Goal: Task Accomplishment & Management: Complete application form

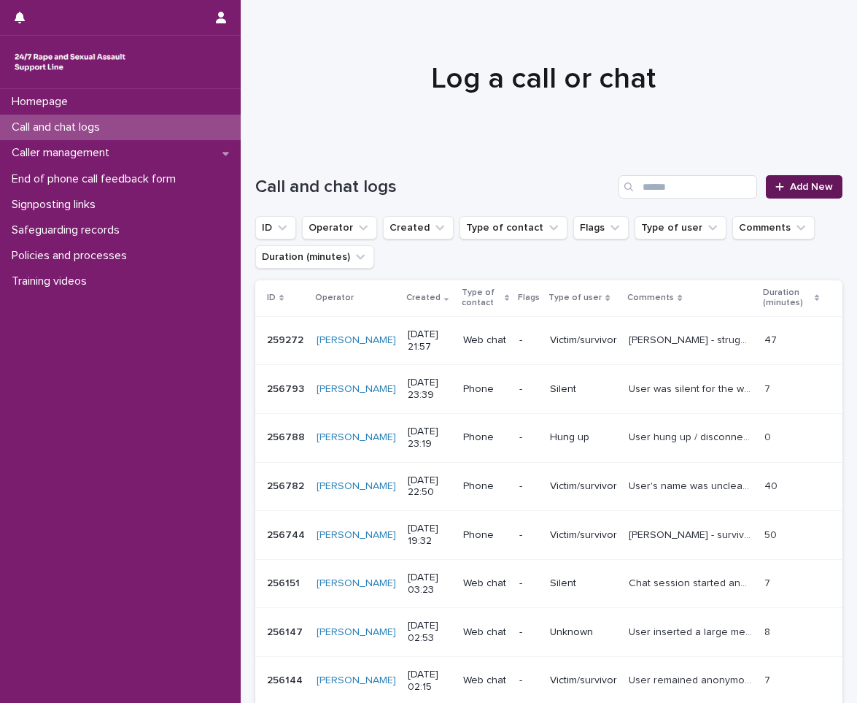
click at [810, 185] on span "Add New" at bounding box center [811, 187] width 43 height 10
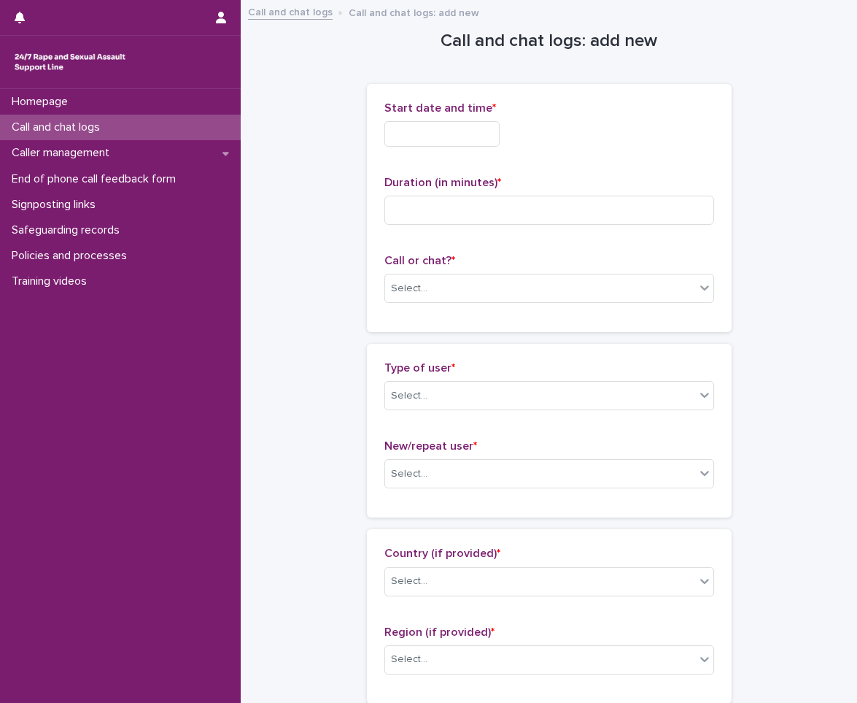
click at [473, 143] on input "text" at bounding box center [442, 134] width 115 height 26
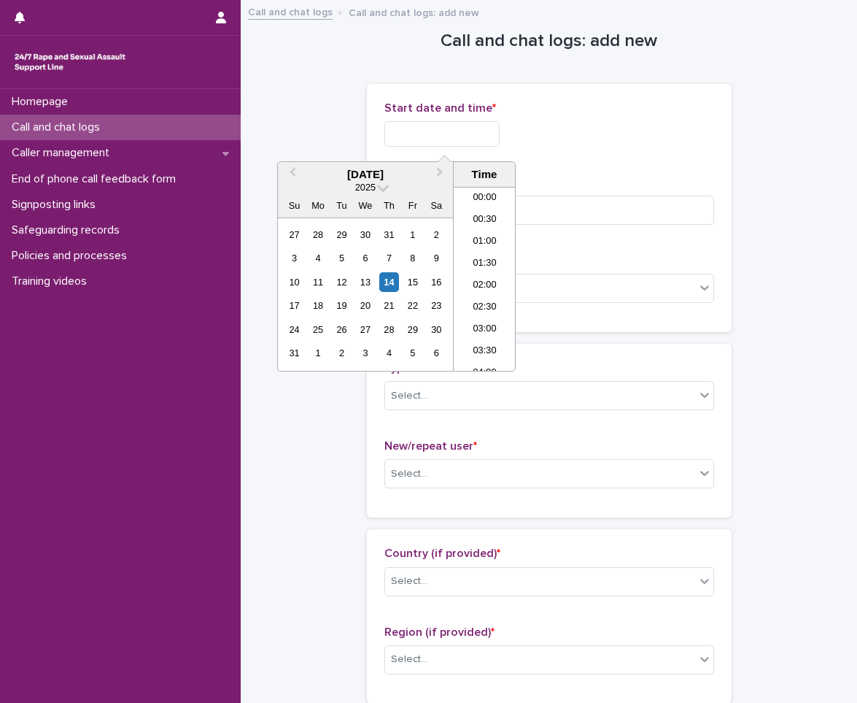
scroll to position [868, 0]
click at [489, 296] on li "22:00" at bounding box center [485, 294] width 62 height 22
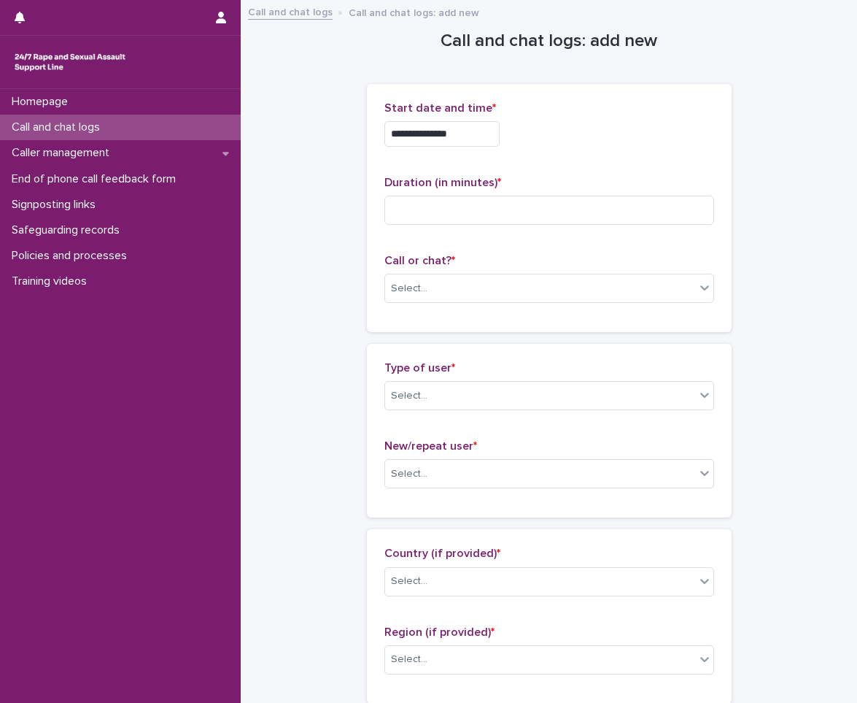
click at [493, 125] on input "**********" at bounding box center [442, 134] width 115 height 26
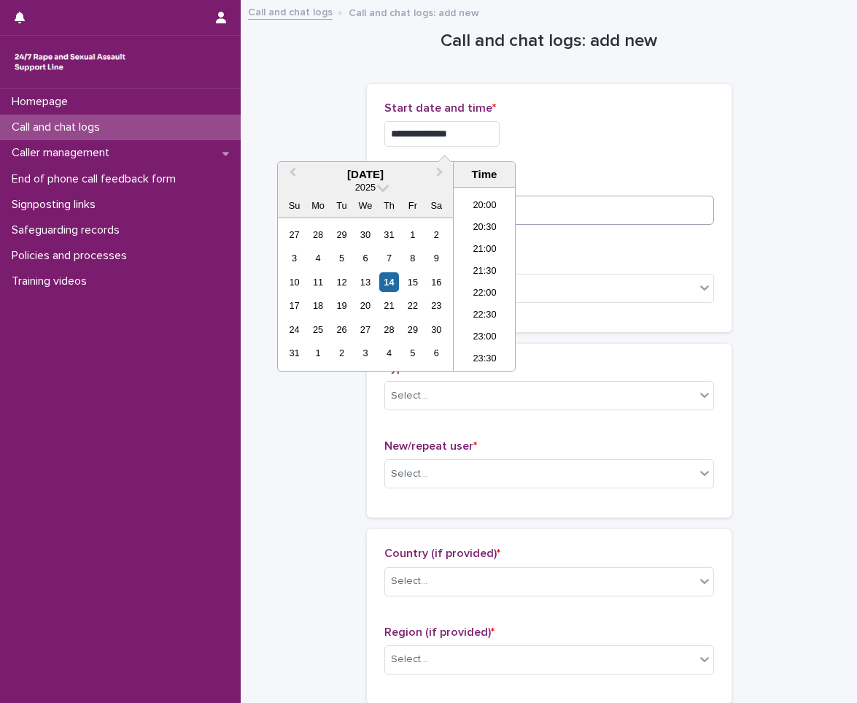
type input "**********"
click at [566, 210] on input at bounding box center [550, 210] width 330 height 29
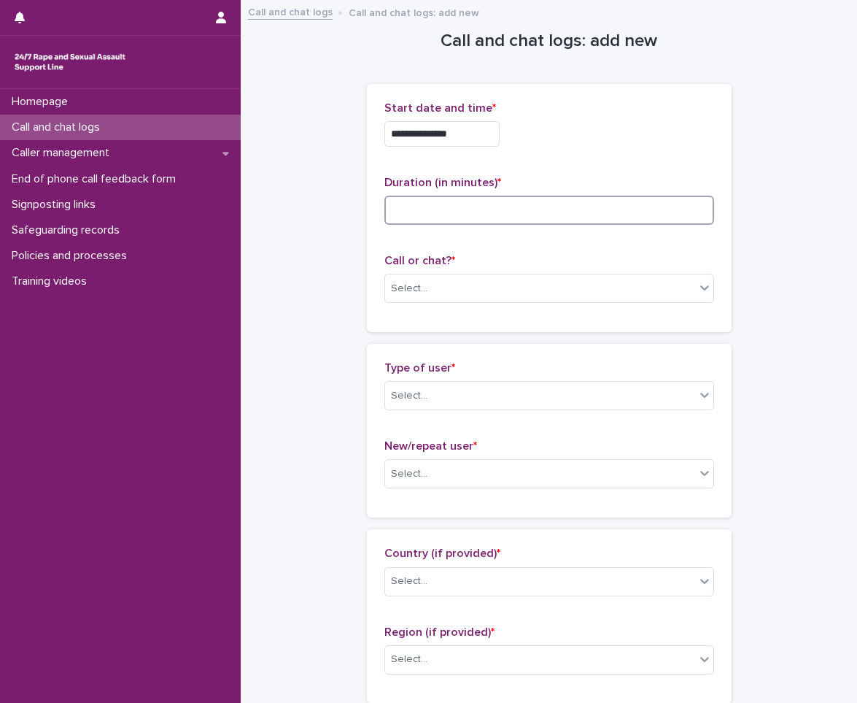
click at [425, 211] on input at bounding box center [550, 210] width 330 height 29
type input "**"
click at [425, 308] on div "Call or chat? * Select..." at bounding box center [550, 284] width 330 height 61
click at [452, 262] on span "*" at bounding box center [454, 261] width 4 height 12
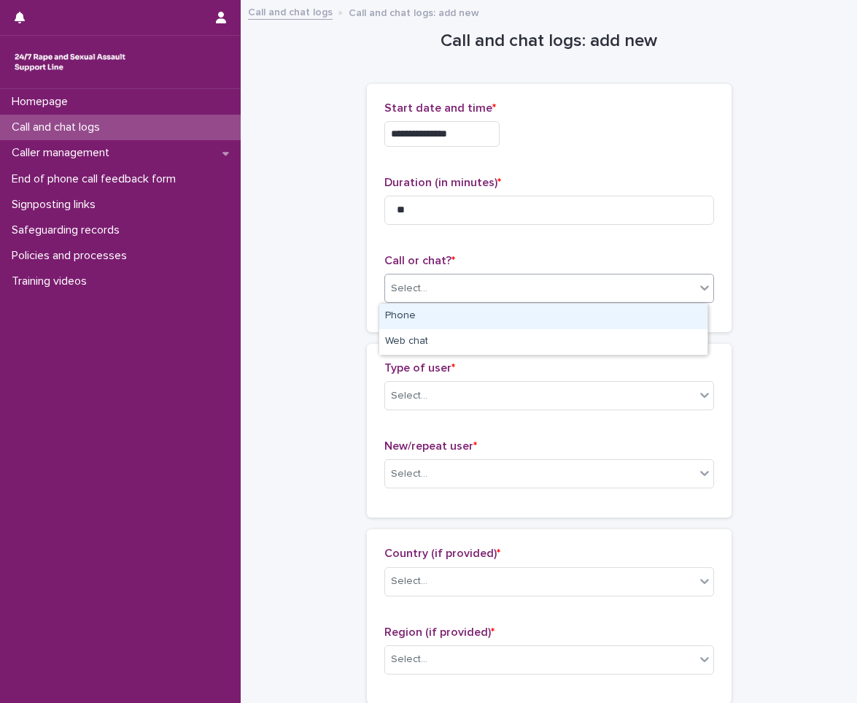
click at [441, 287] on div "Select..." at bounding box center [540, 289] width 310 height 24
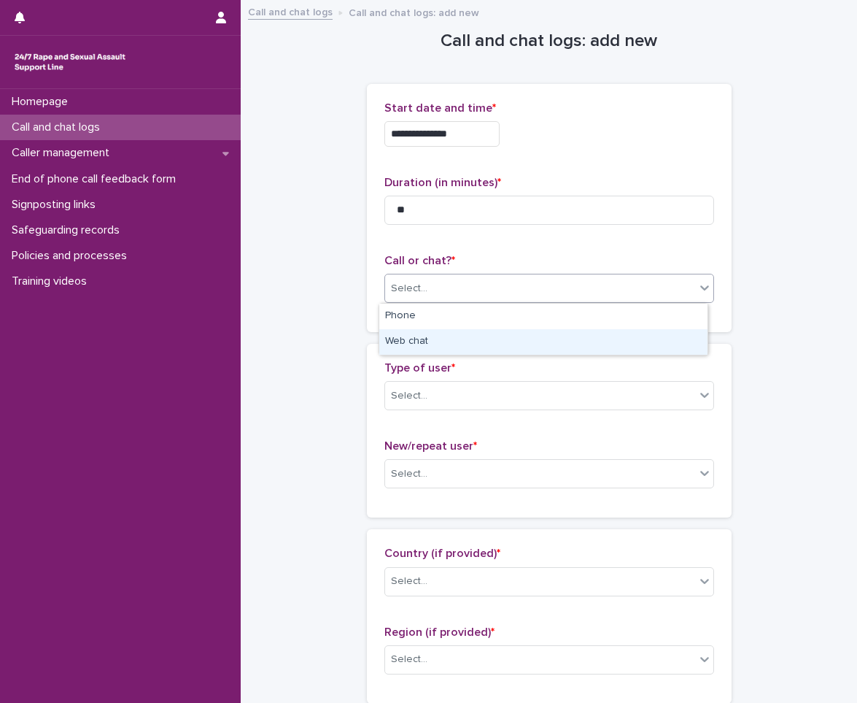
click at [441, 341] on div "Web chat" at bounding box center [543, 342] width 328 height 26
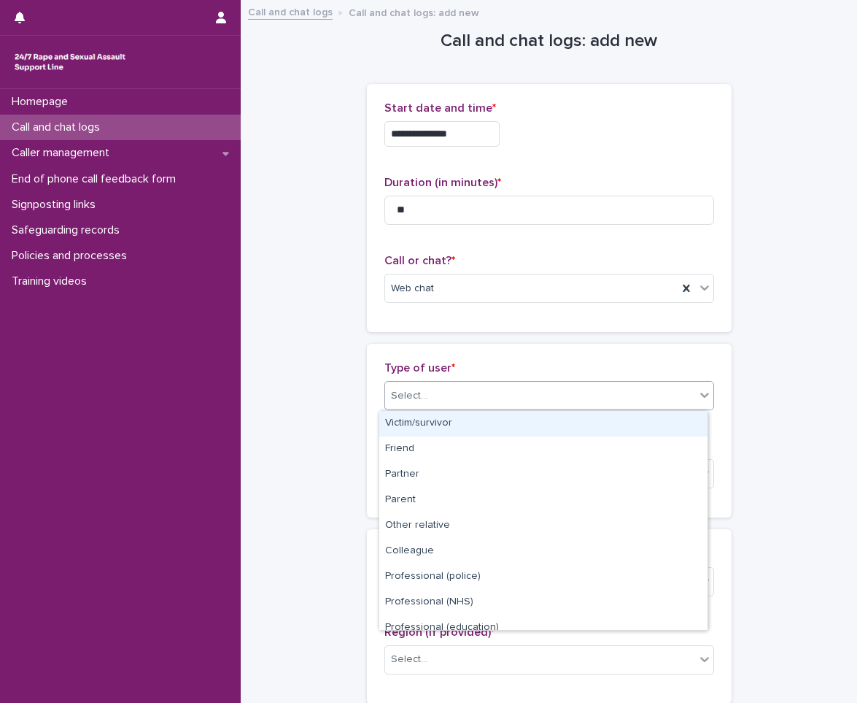
click at [454, 390] on div "Select..." at bounding box center [540, 396] width 310 height 24
click at [441, 422] on div "Victim/survivor" at bounding box center [543, 424] width 328 height 26
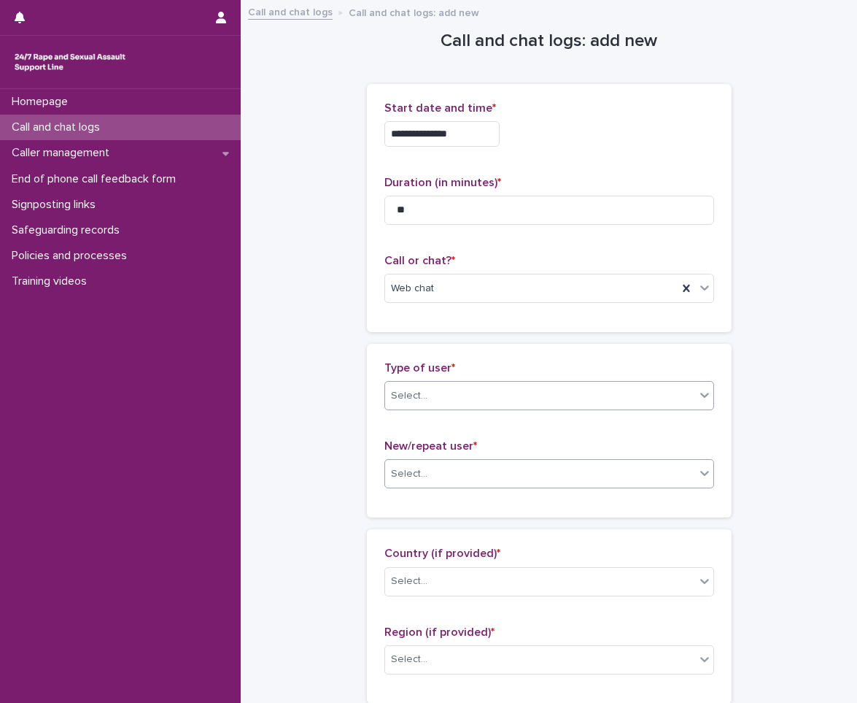
click at [441, 465] on div "Select..." at bounding box center [540, 474] width 310 height 24
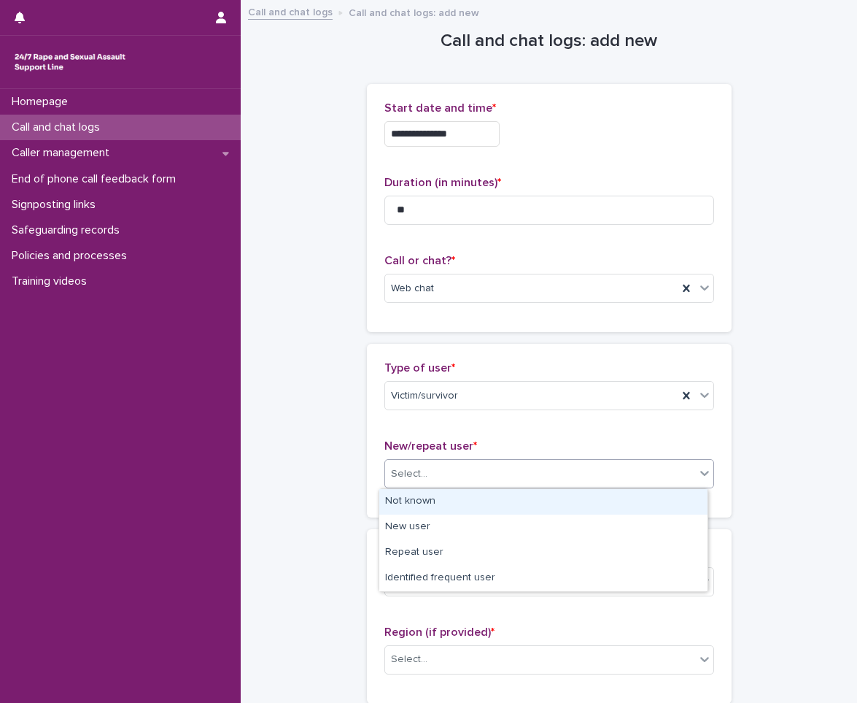
click at [443, 506] on div "Not known" at bounding box center [543, 502] width 328 height 26
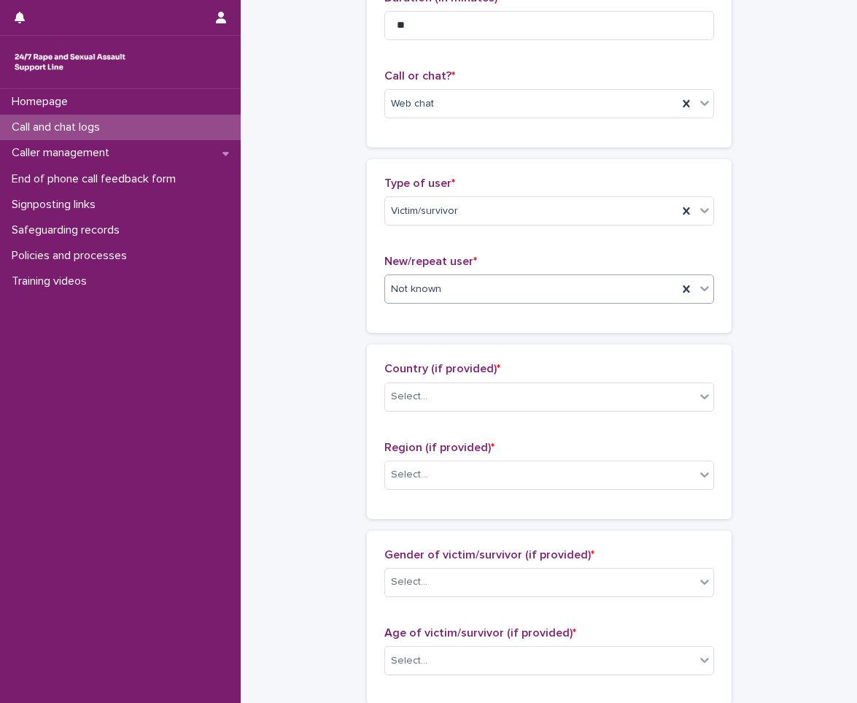
scroll to position [365, 0]
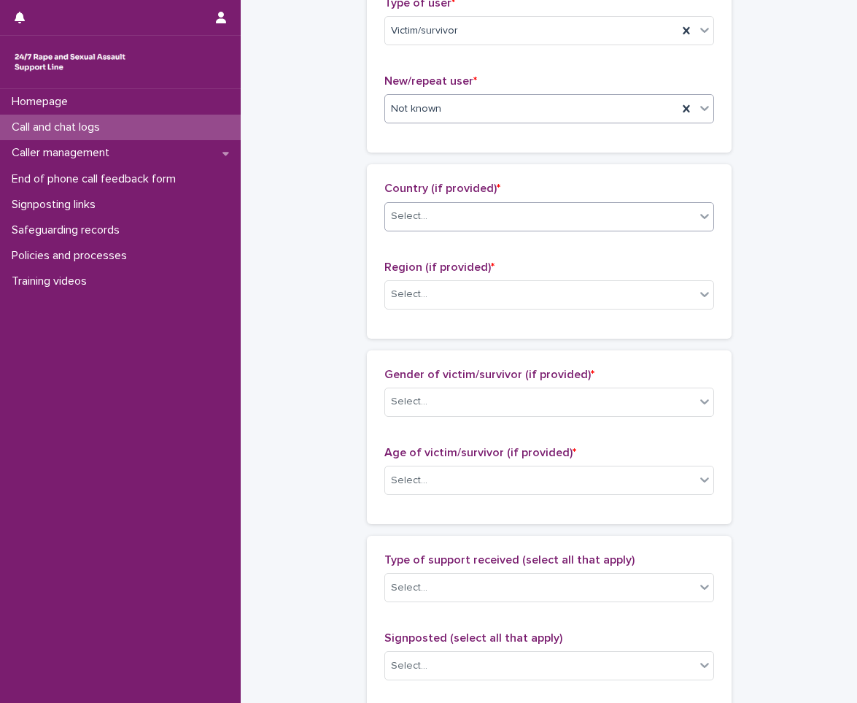
click at [404, 225] on div "Select..." at bounding box center [540, 216] width 310 height 24
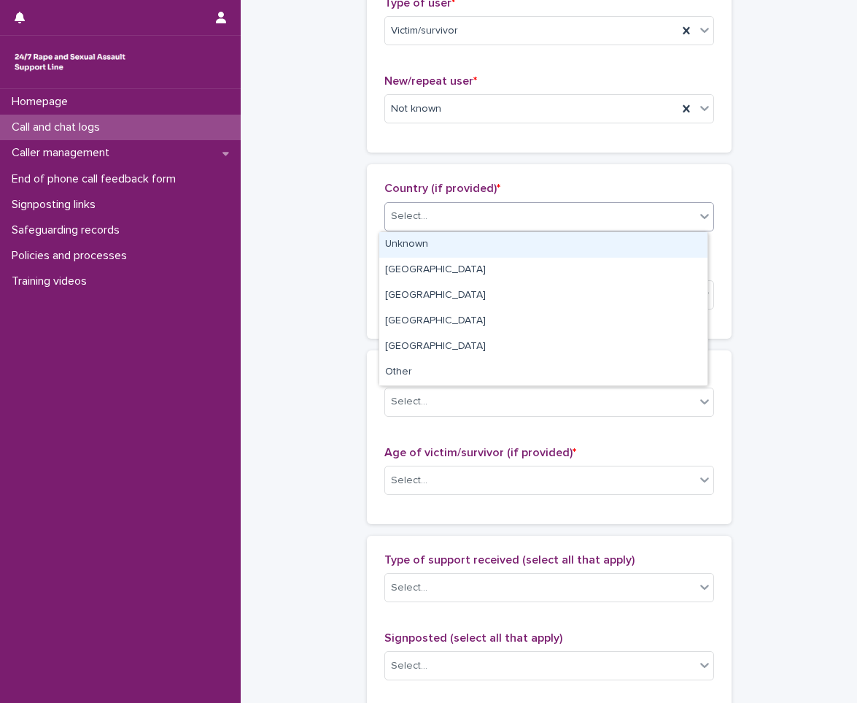
click at [405, 243] on div "Unknown" at bounding box center [543, 245] width 328 height 26
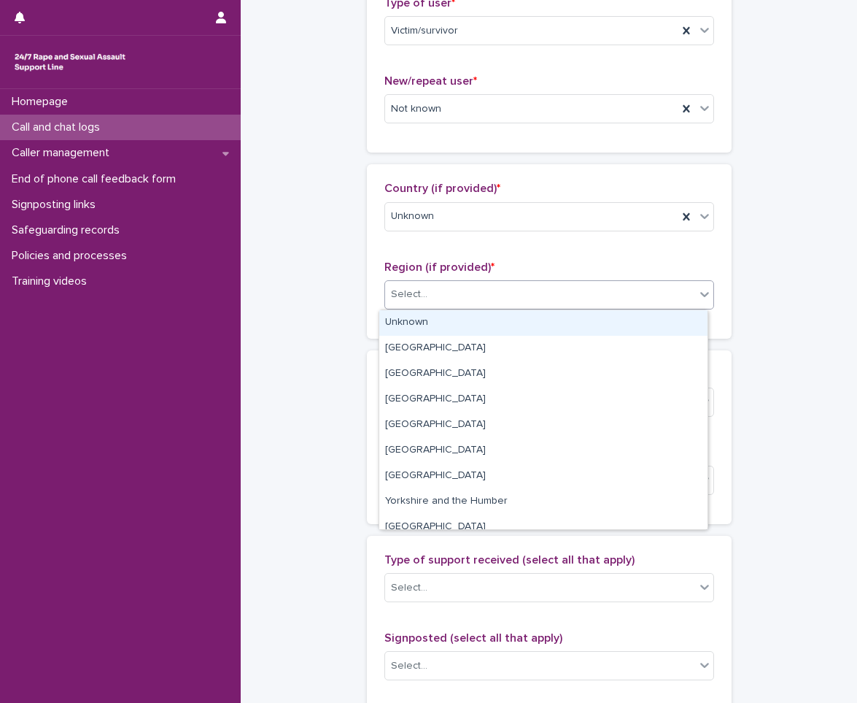
click at [422, 282] on div "Select..." at bounding box center [540, 294] width 310 height 24
click at [433, 316] on div "Unknown" at bounding box center [543, 323] width 328 height 26
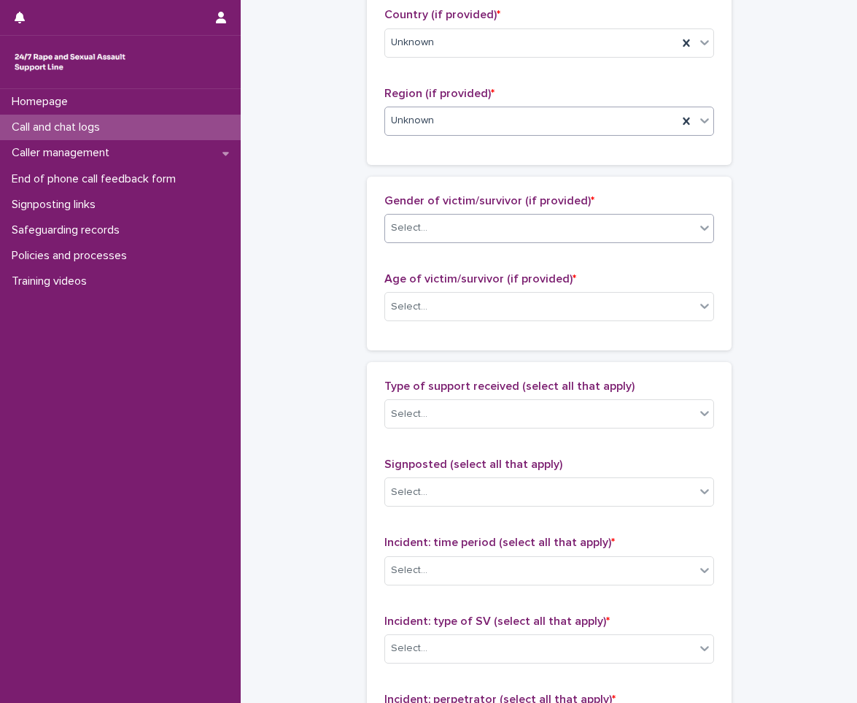
scroll to position [584, 0]
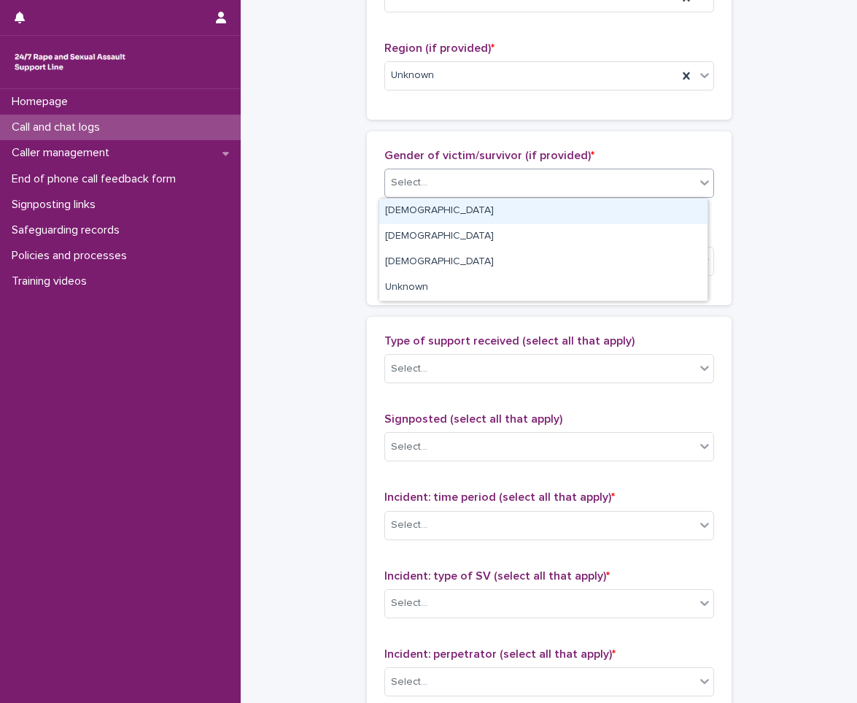
click at [489, 178] on div "Select..." at bounding box center [540, 183] width 310 height 24
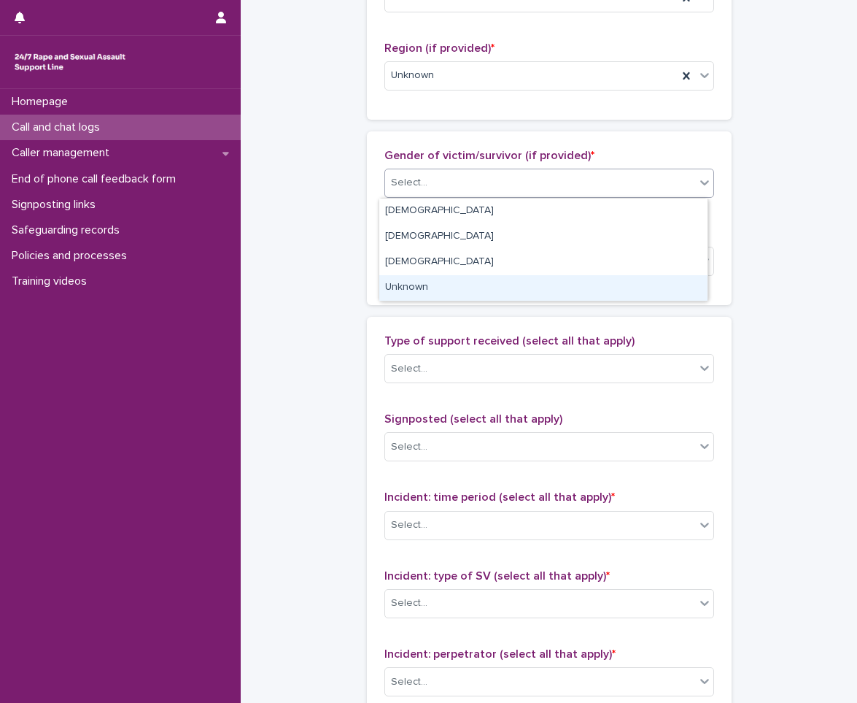
click at [405, 298] on div "Unknown" at bounding box center [543, 288] width 328 height 26
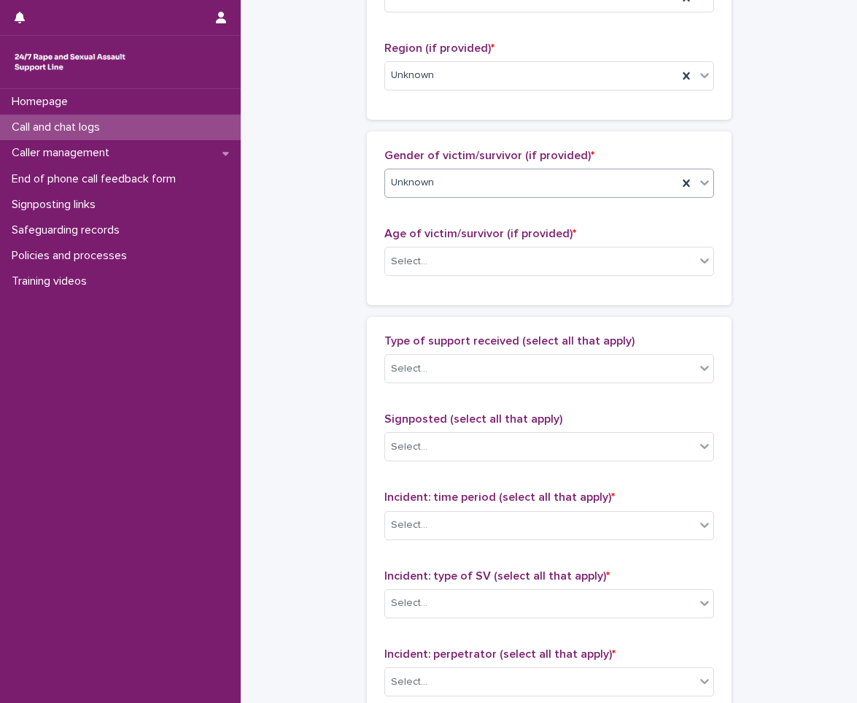
click at [433, 246] on div "Age of victim/survivor (if provided) * Select..." at bounding box center [550, 257] width 330 height 61
click at [443, 263] on div "Select..." at bounding box center [540, 262] width 310 height 24
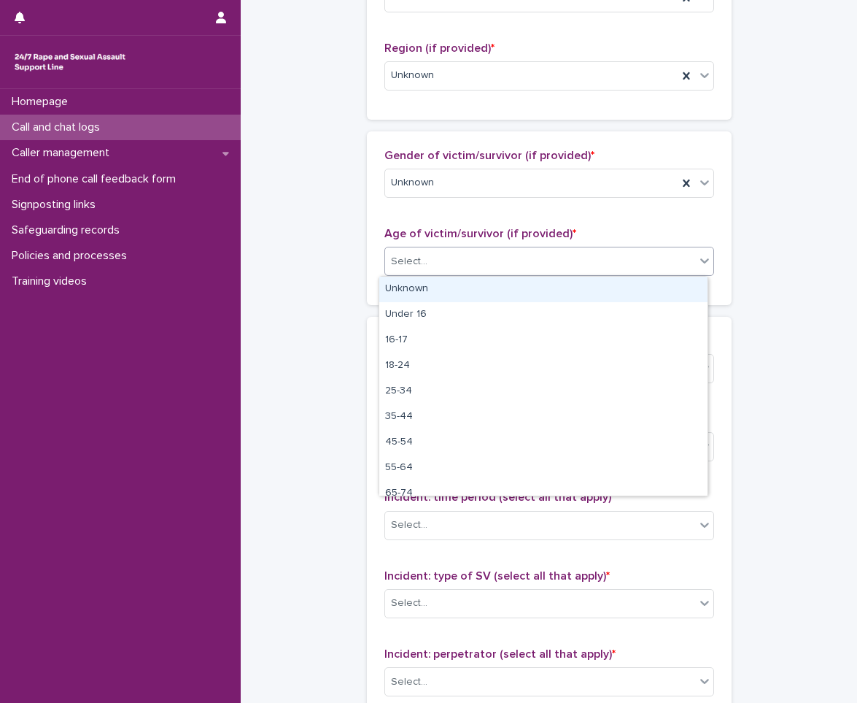
click at [440, 277] on div "Unknown" at bounding box center [543, 290] width 328 height 26
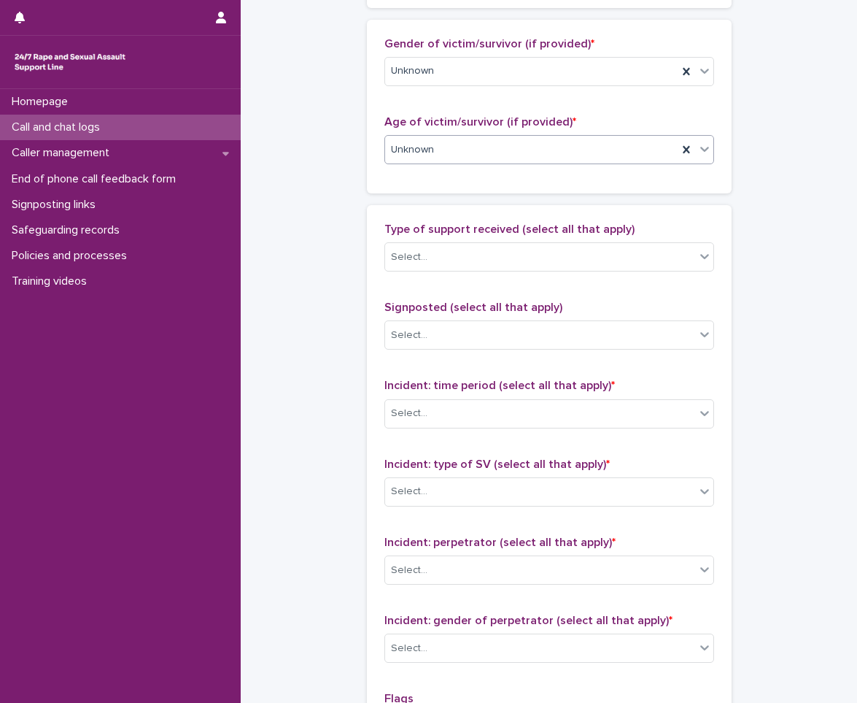
scroll to position [803, 0]
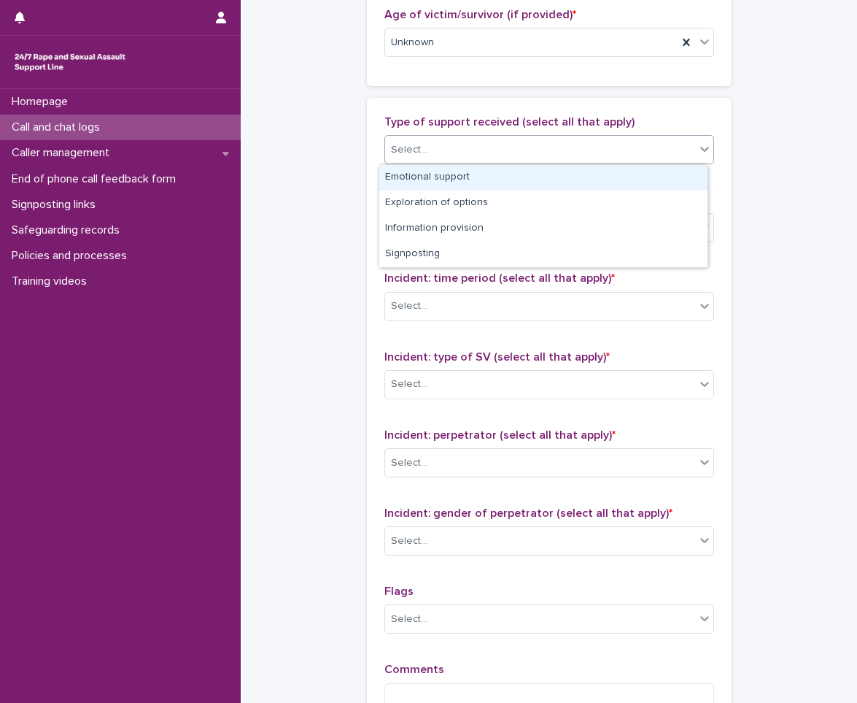
click at [479, 139] on div "Select..." at bounding box center [540, 150] width 310 height 24
click at [448, 188] on div "Emotional support" at bounding box center [543, 178] width 328 height 26
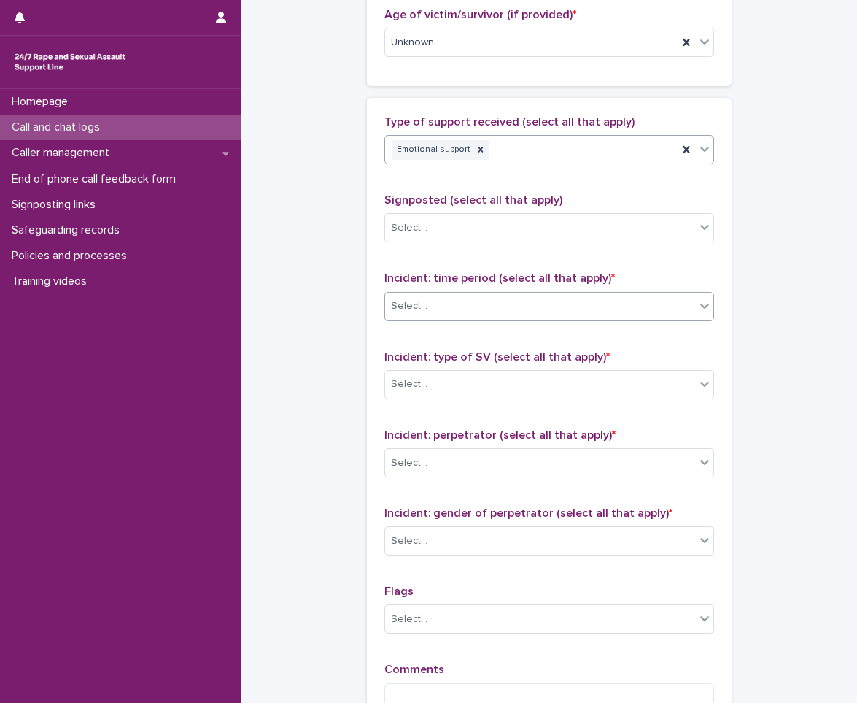
click at [471, 301] on div "Select..." at bounding box center [540, 306] width 310 height 24
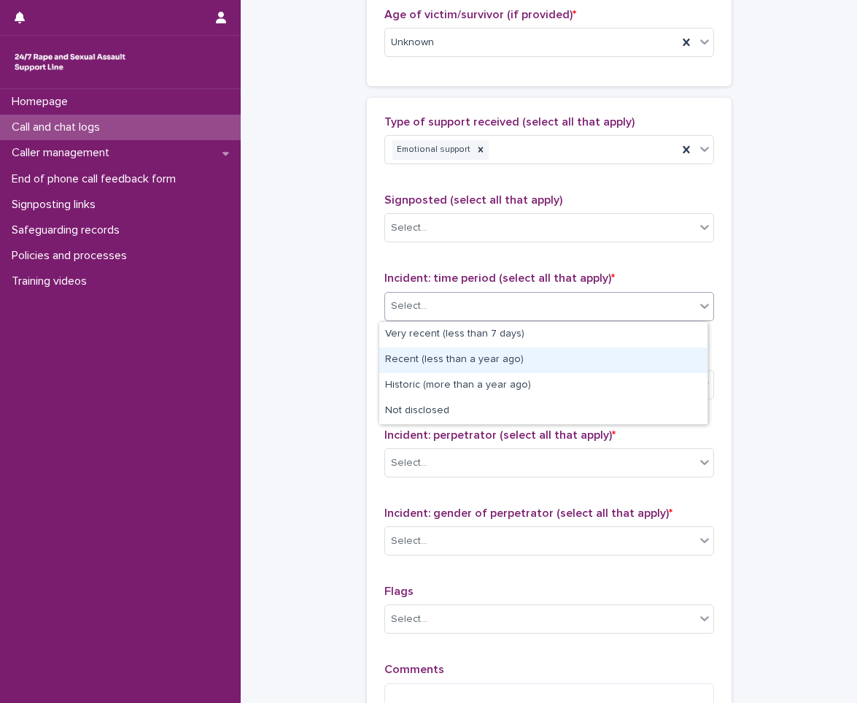
click at [469, 356] on div "Recent (less than a year ago)" at bounding box center [543, 360] width 328 height 26
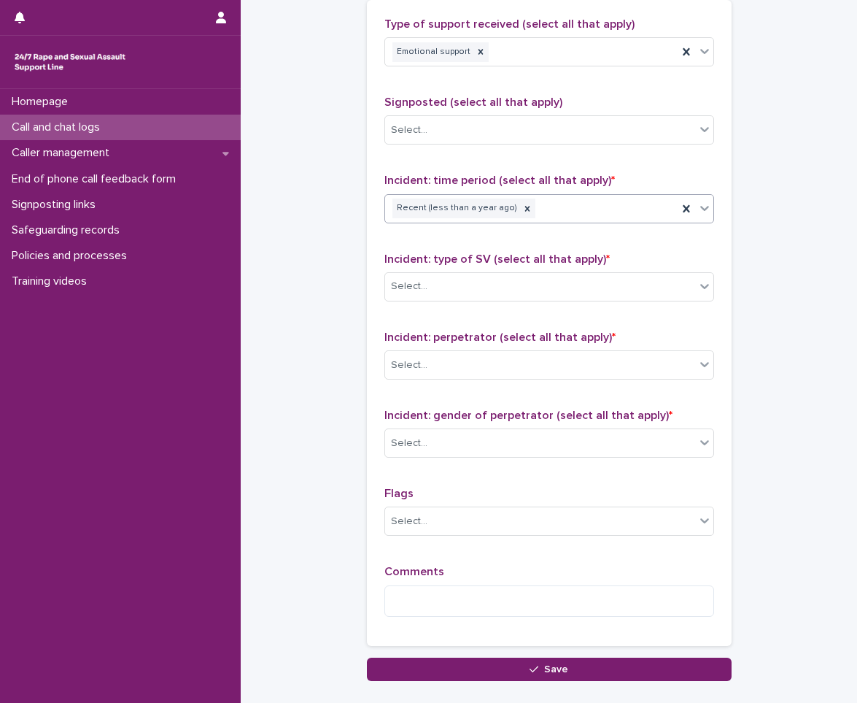
scroll to position [992, 0]
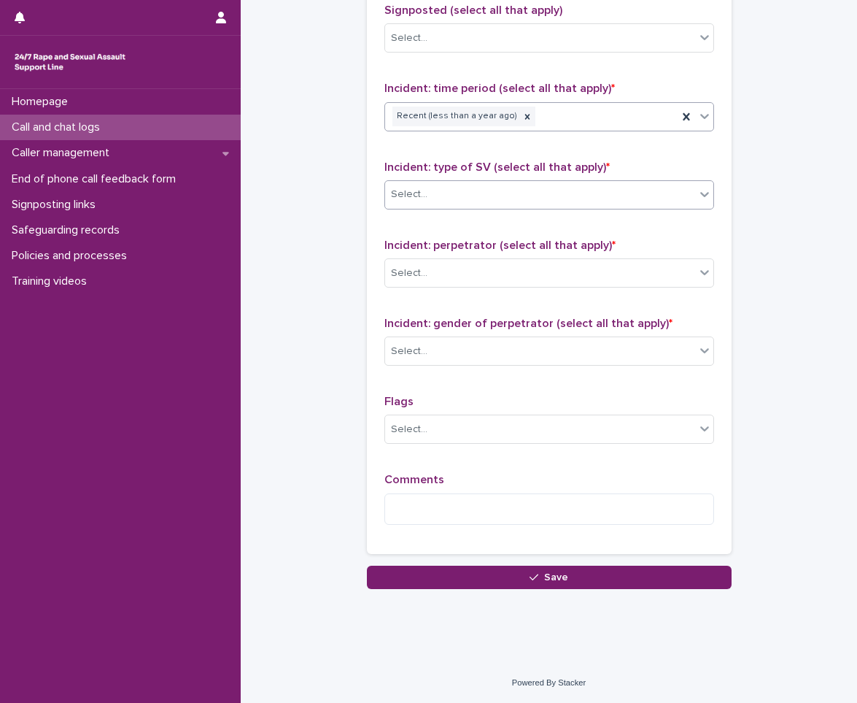
click at [485, 193] on div "Select..." at bounding box center [540, 194] width 310 height 24
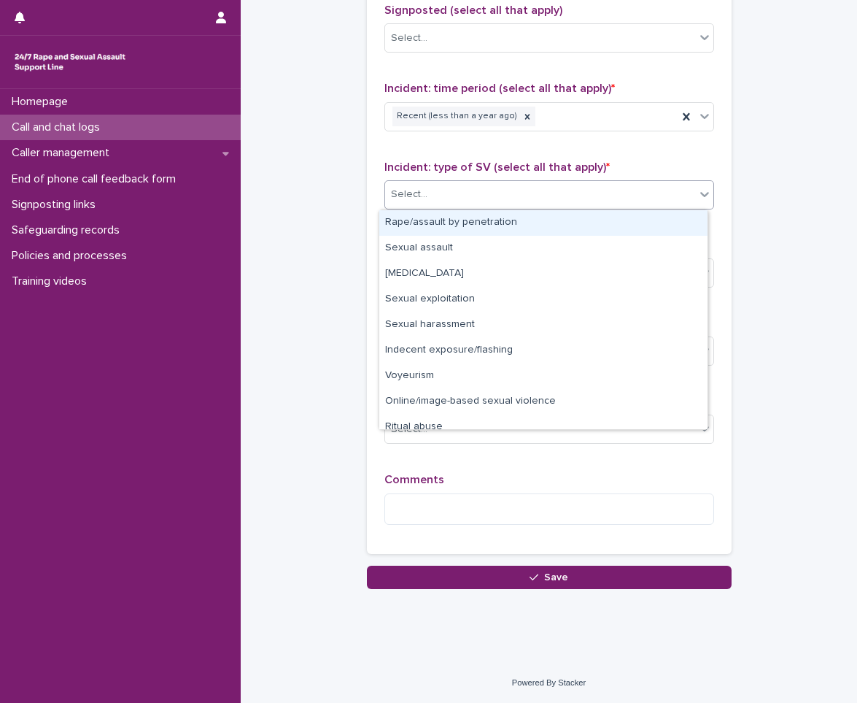
click at [452, 218] on div "Rape/assault by penetration" at bounding box center [543, 223] width 328 height 26
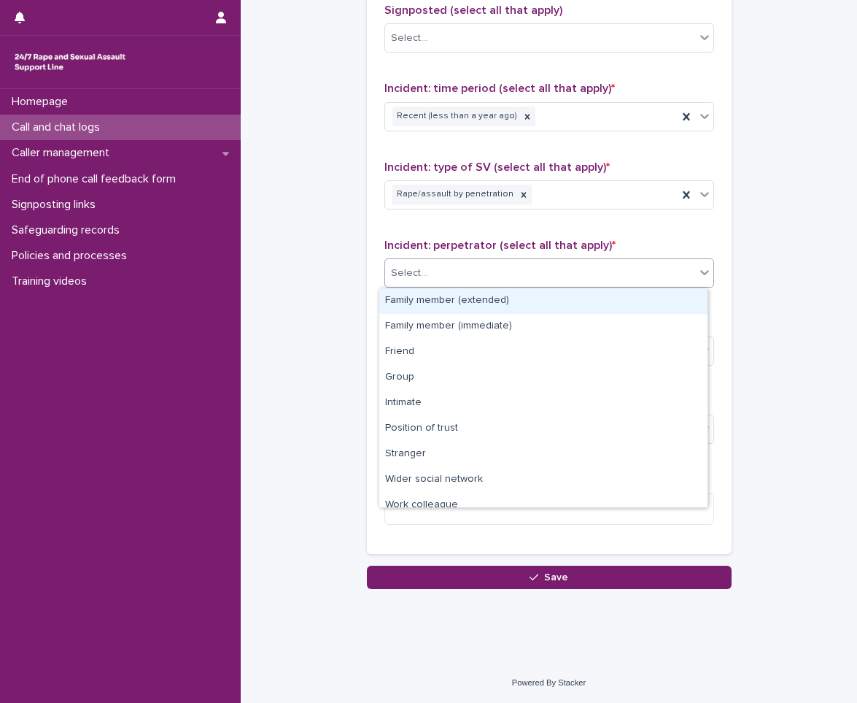
click at [452, 264] on div "Select..." at bounding box center [540, 273] width 310 height 24
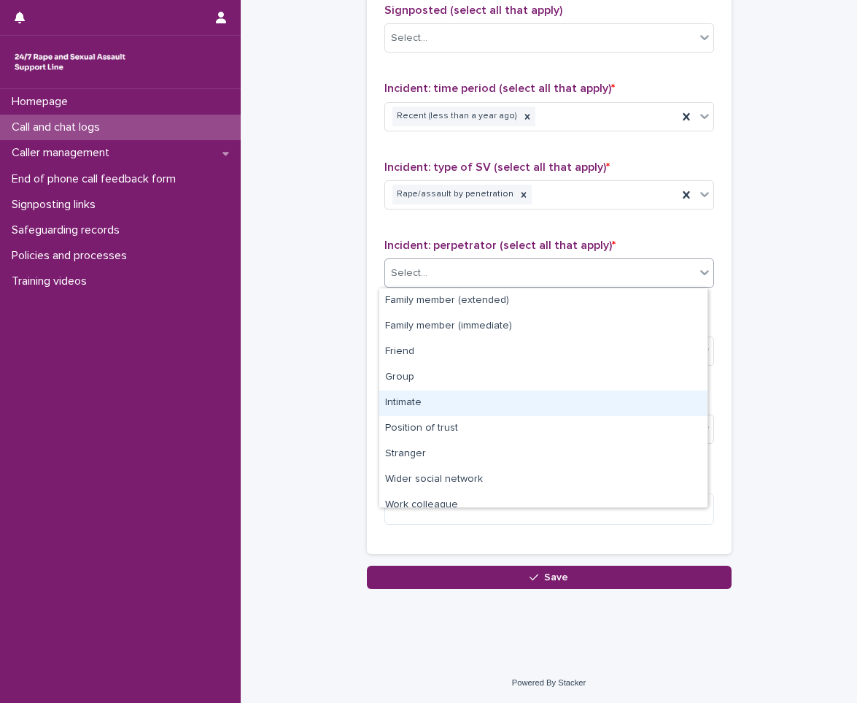
click at [447, 400] on div "Intimate" at bounding box center [543, 403] width 328 height 26
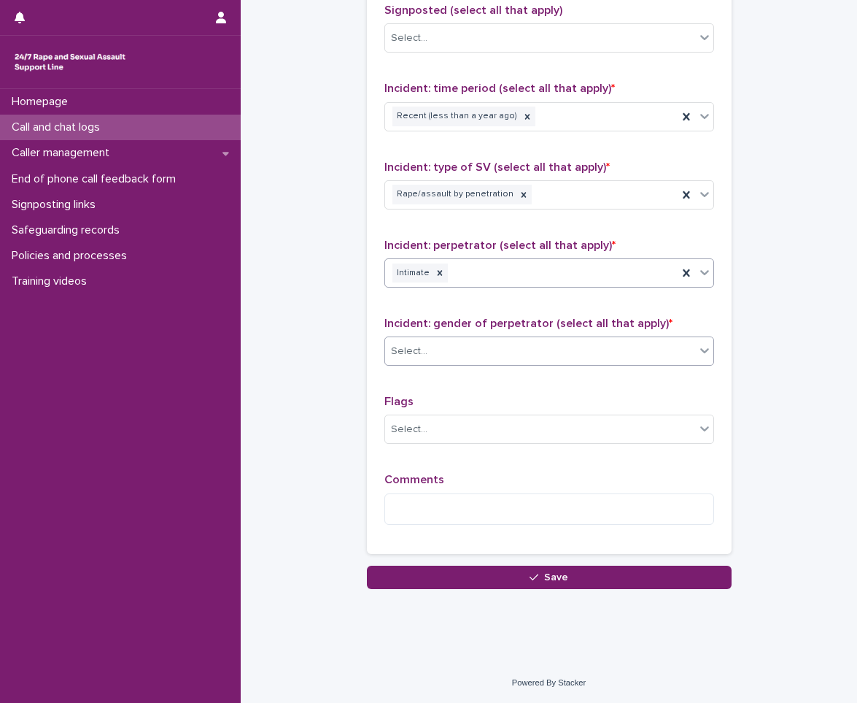
click at [458, 355] on div "Select..." at bounding box center [540, 351] width 310 height 24
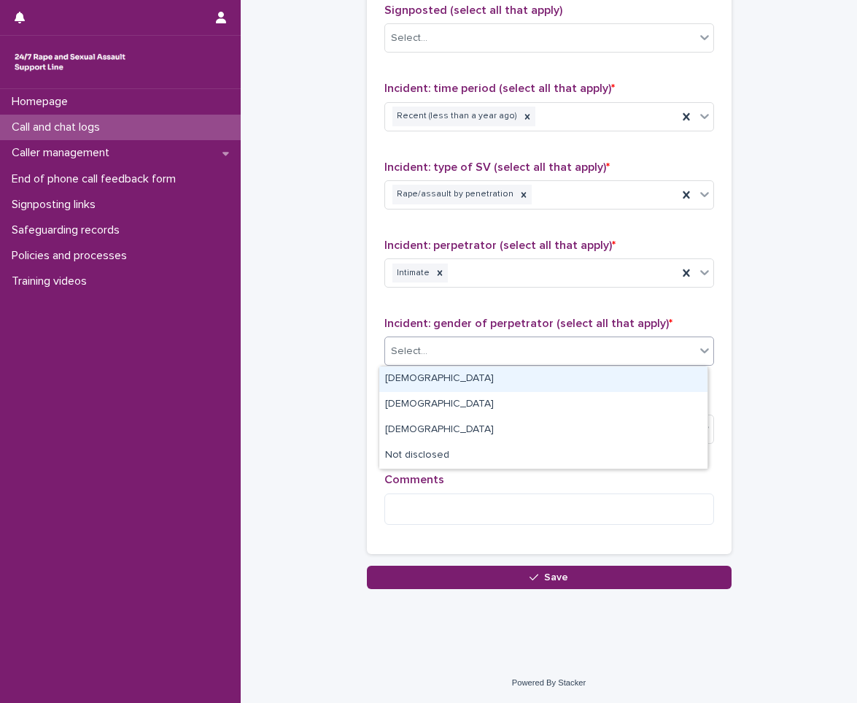
click at [450, 385] on div "[DEMOGRAPHIC_DATA]" at bounding box center [543, 379] width 328 height 26
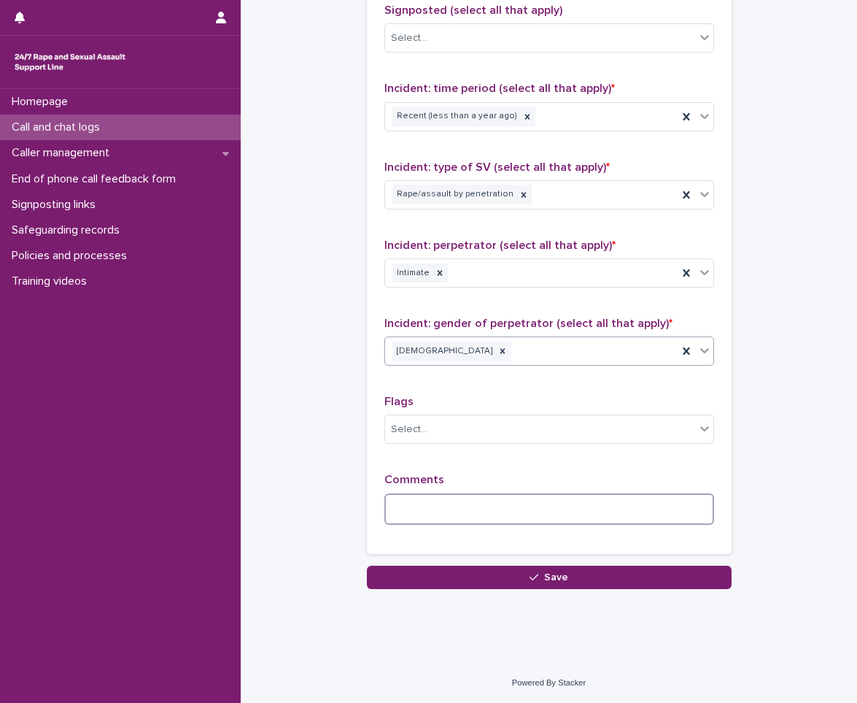
click at [463, 498] on textarea at bounding box center [550, 508] width 330 height 31
click at [456, 496] on textarea at bounding box center [550, 508] width 330 height 31
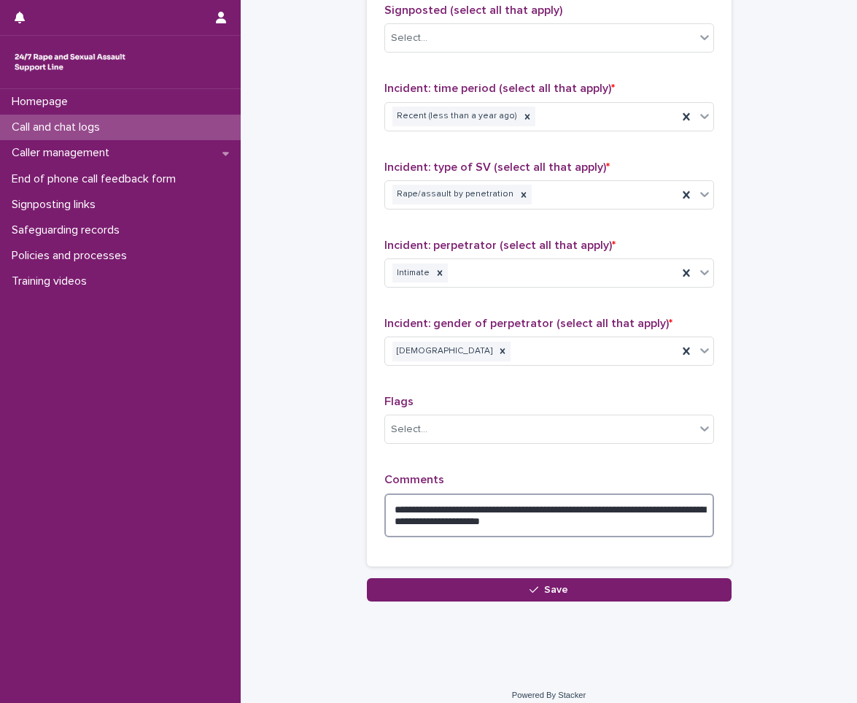
click at [595, 524] on textarea "**********" at bounding box center [550, 515] width 330 height 44
click at [689, 509] on textarea "**********" at bounding box center [550, 515] width 330 height 44
click at [701, 525] on textarea "**********" at bounding box center [550, 515] width 330 height 44
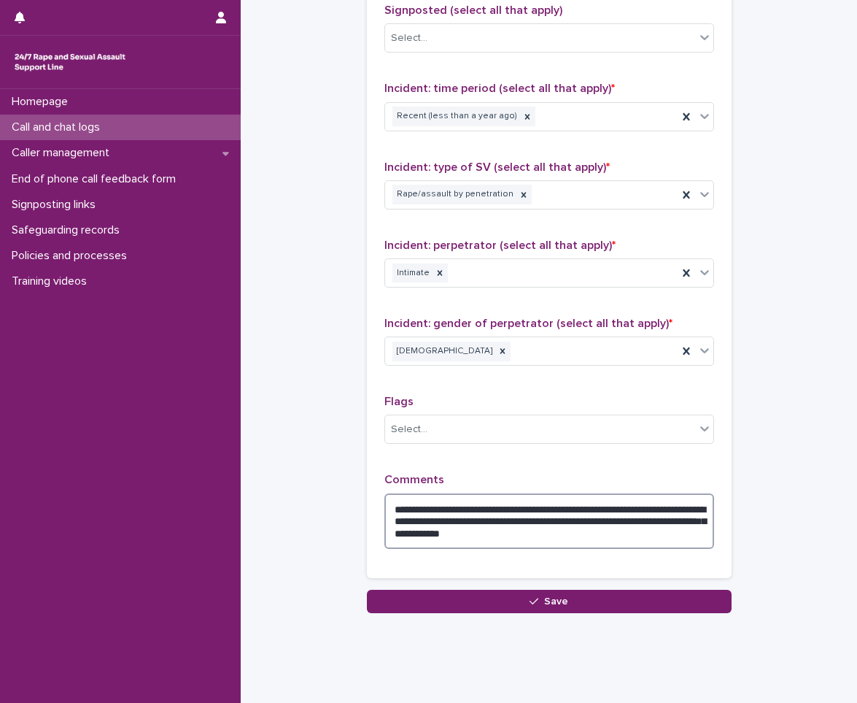
drag, startPoint x: 655, startPoint y: 538, endPoint x: 520, endPoint y: 534, distance: 134.3
click at [520, 534] on textarea "**********" at bounding box center [550, 520] width 330 height 55
click at [563, 536] on textarea "**********" at bounding box center [550, 520] width 330 height 55
drag, startPoint x: 634, startPoint y: 539, endPoint x: 559, endPoint y: 539, distance: 75.2
click at [559, 539] on textarea "**********" at bounding box center [550, 520] width 330 height 55
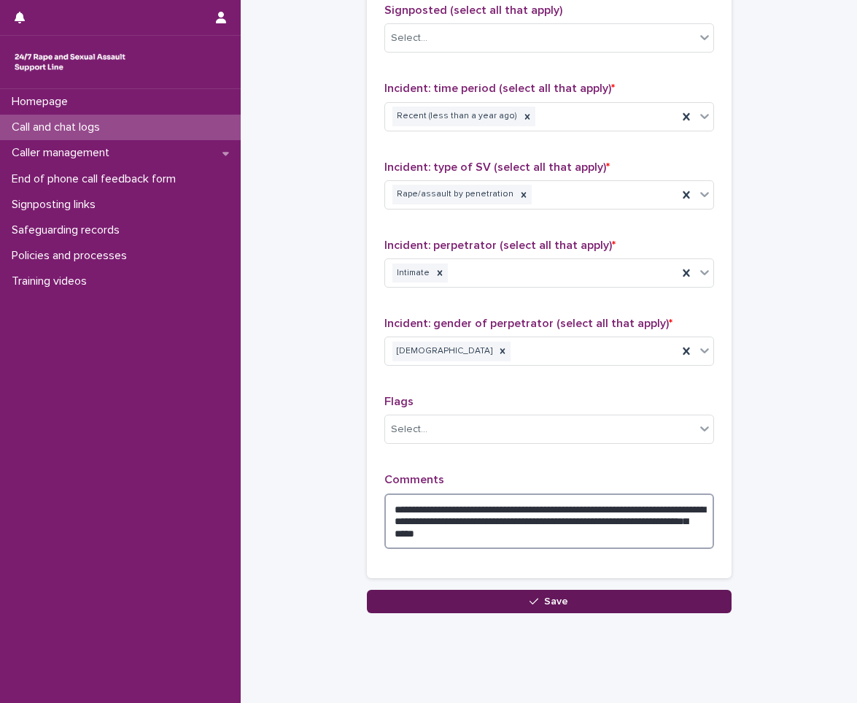
type textarea "**********"
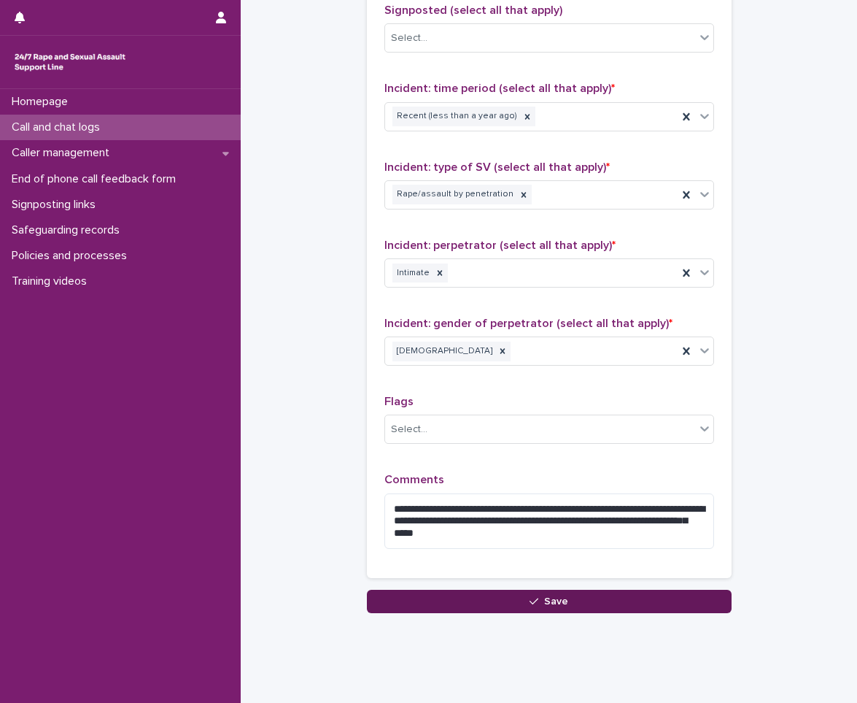
click at [545, 598] on span "Save" at bounding box center [556, 601] width 24 height 10
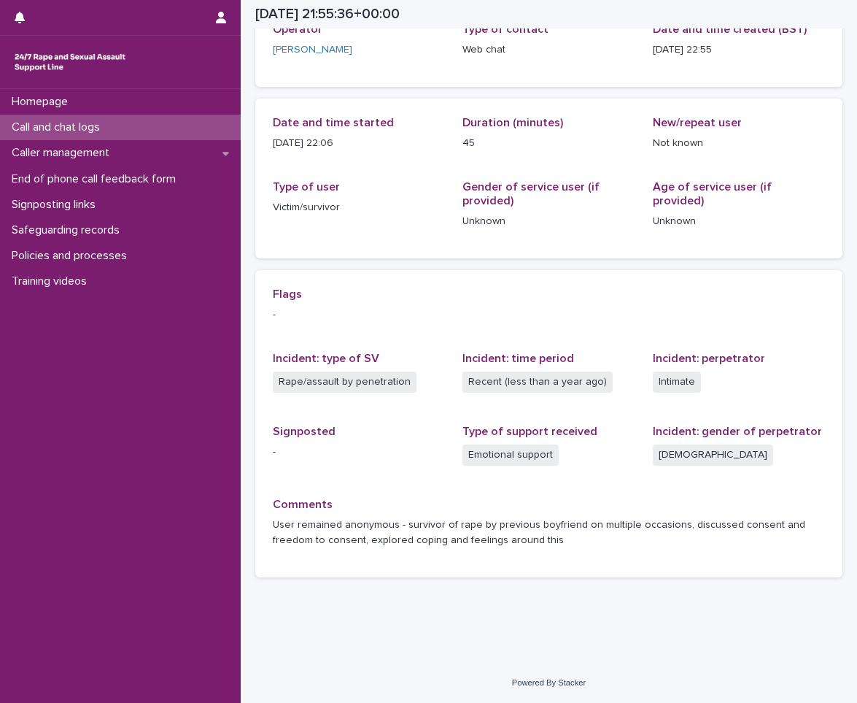
scroll to position [101, 0]
click at [128, 127] on div "Call and chat logs" at bounding box center [120, 128] width 241 height 26
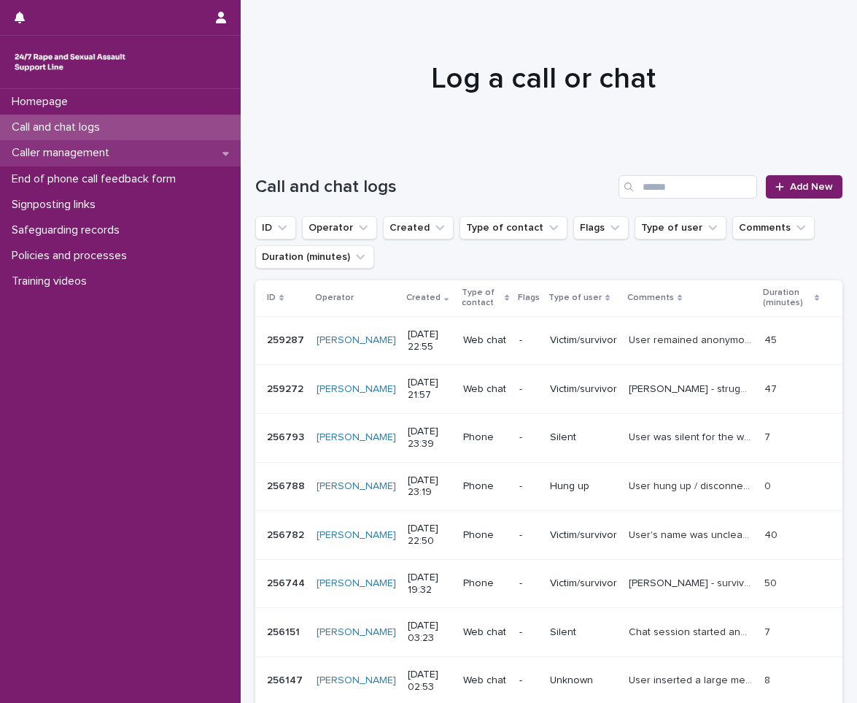
click at [116, 146] on p "Caller management" at bounding box center [63, 153] width 115 height 14
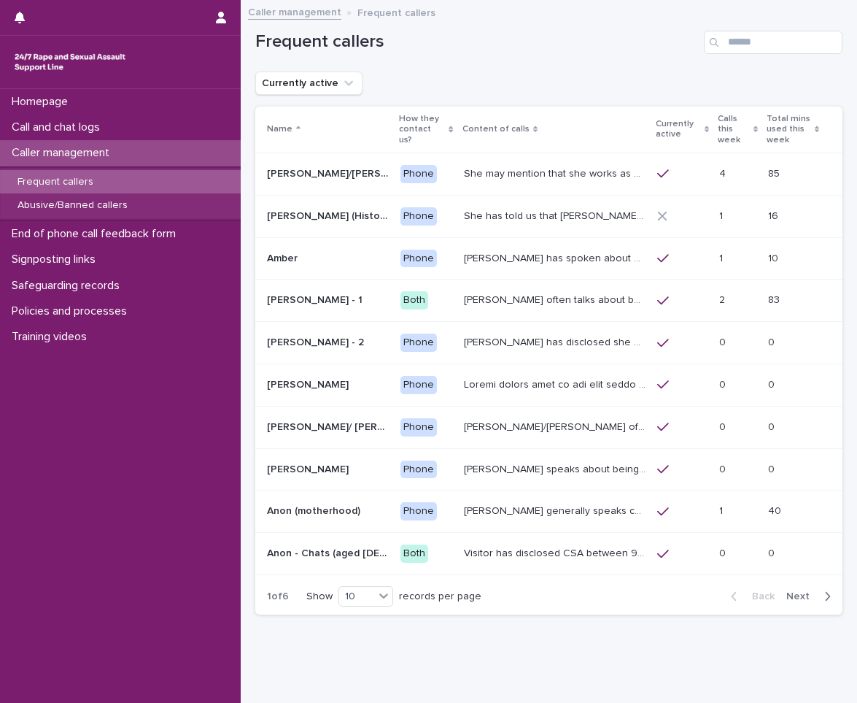
click at [100, 182] on p "Frequent callers" at bounding box center [55, 182] width 99 height 12
click at [741, 41] on input "Search" at bounding box center [773, 42] width 139 height 23
type input "***"
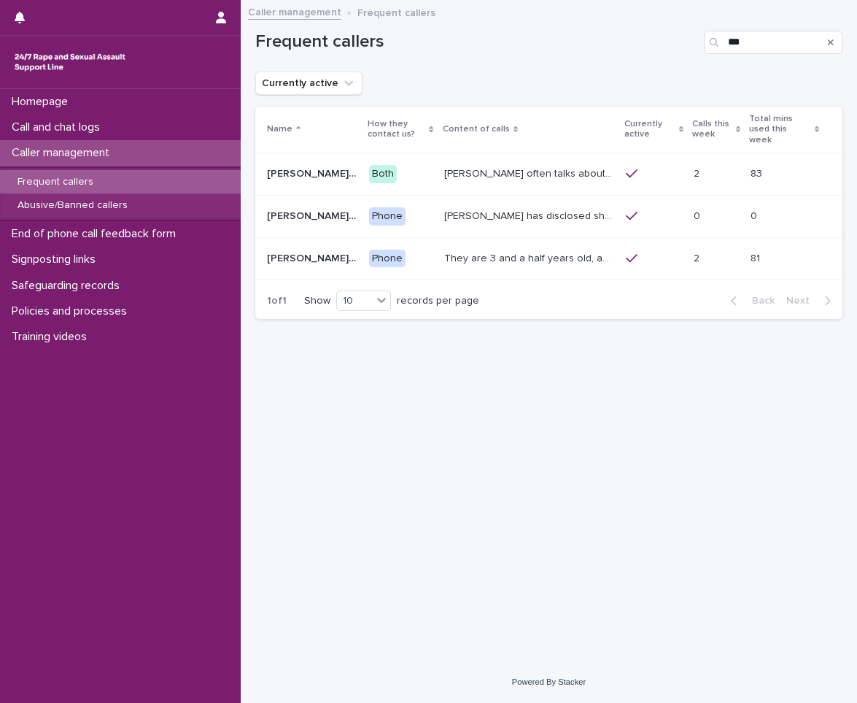
click at [463, 166] on p "[PERSON_NAME] often talks about being raped a night before or [DATE] or a month…" at bounding box center [531, 172] width 174 height 15
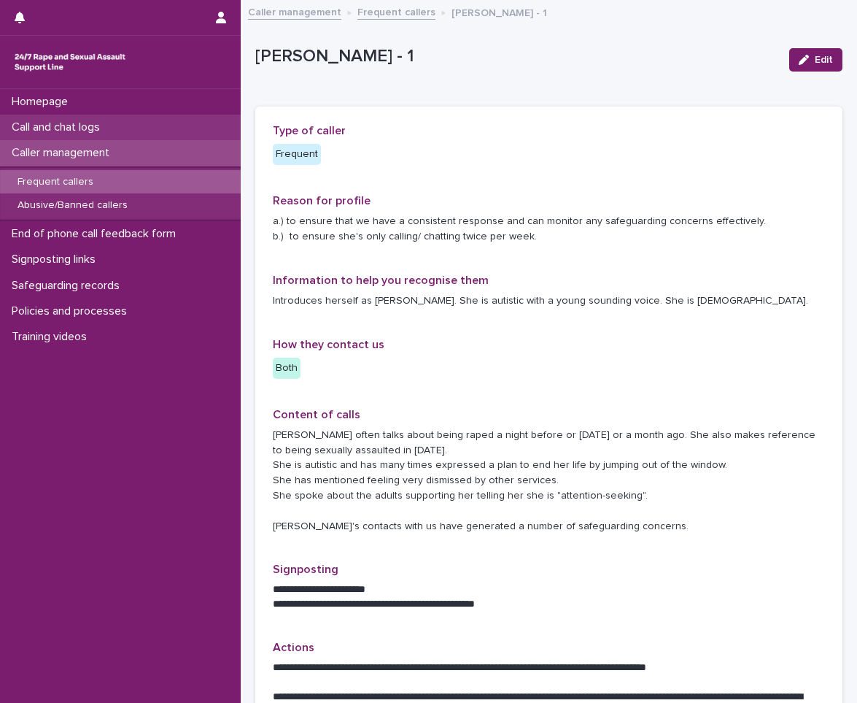
click at [112, 133] on p "Call and chat logs" at bounding box center [59, 127] width 106 height 14
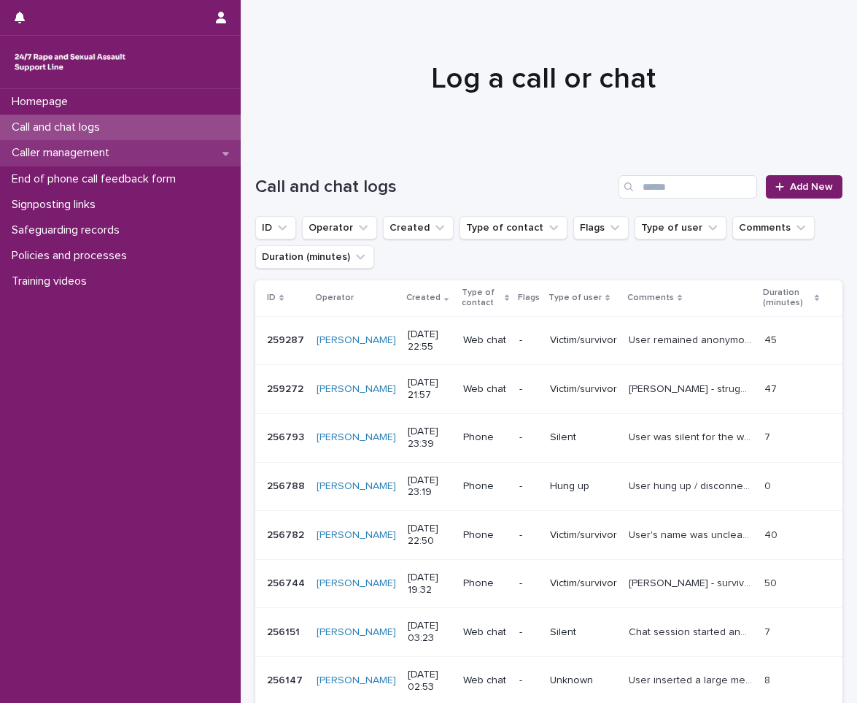
click at [88, 157] on p "Caller management" at bounding box center [63, 153] width 115 height 14
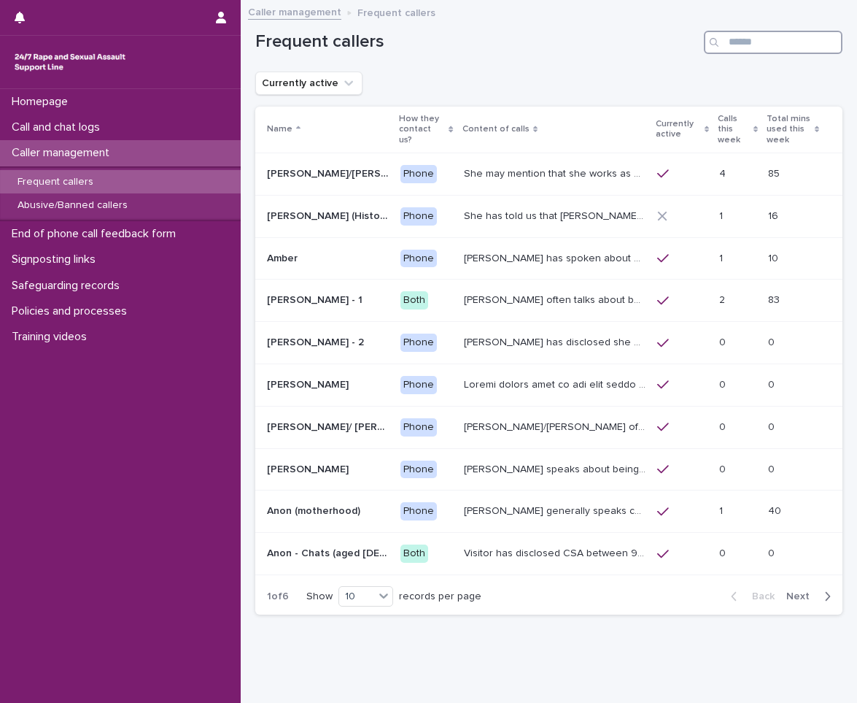
click at [738, 41] on input "Search" at bounding box center [773, 42] width 139 height 23
type input "*"
click at [300, 88] on button "Currently active" at bounding box center [308, 83] width 107 height 23
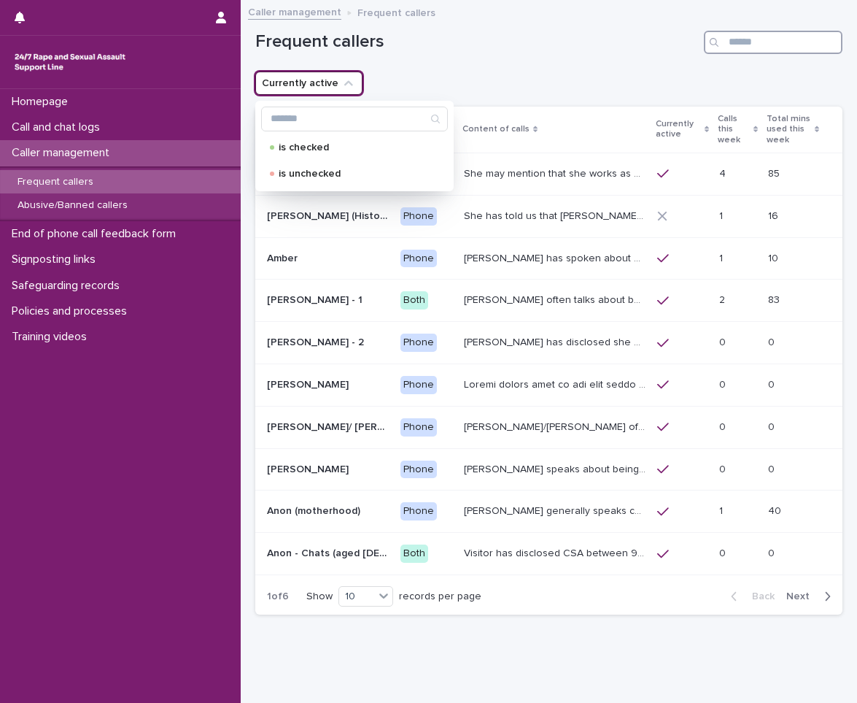
click at [746, 42] on input "Search" at bounding box center [773, 42] width 139 height 23
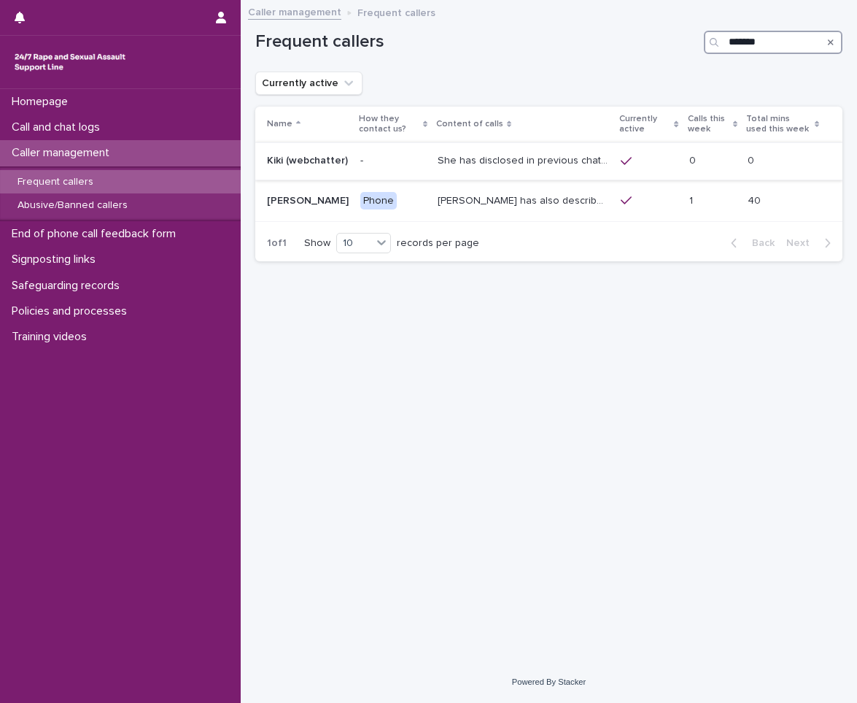
type input "*******"
click at [478, 154] on p "She has disclosed in previous chats that she is kept in an attic, and she’s bei…" at bounding box center [525, 159] width 174 height 15
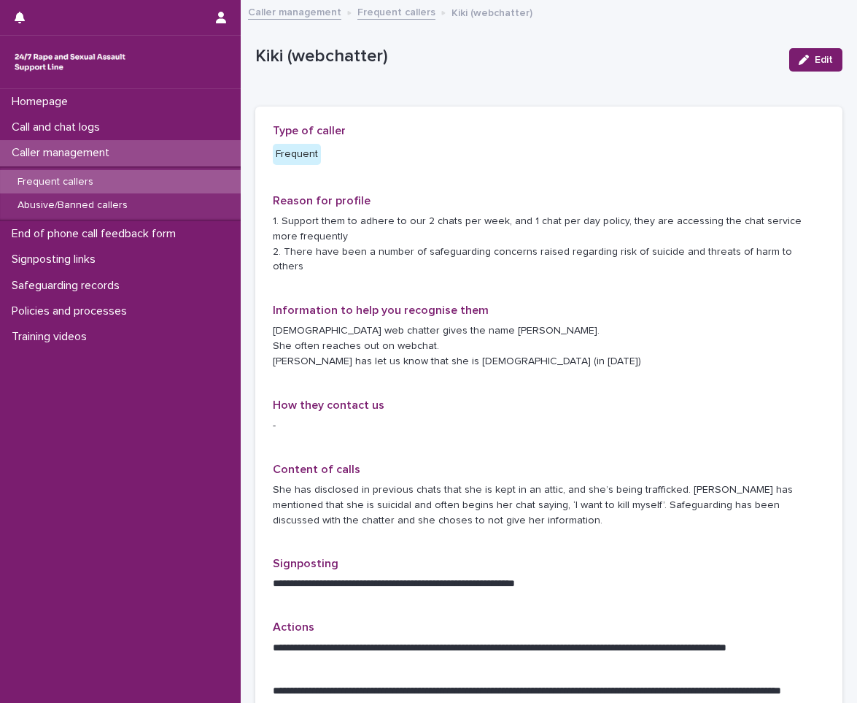
click at [364, 15] on link "Frequent callers" at bounding box center [397, 11] width 78 height 17
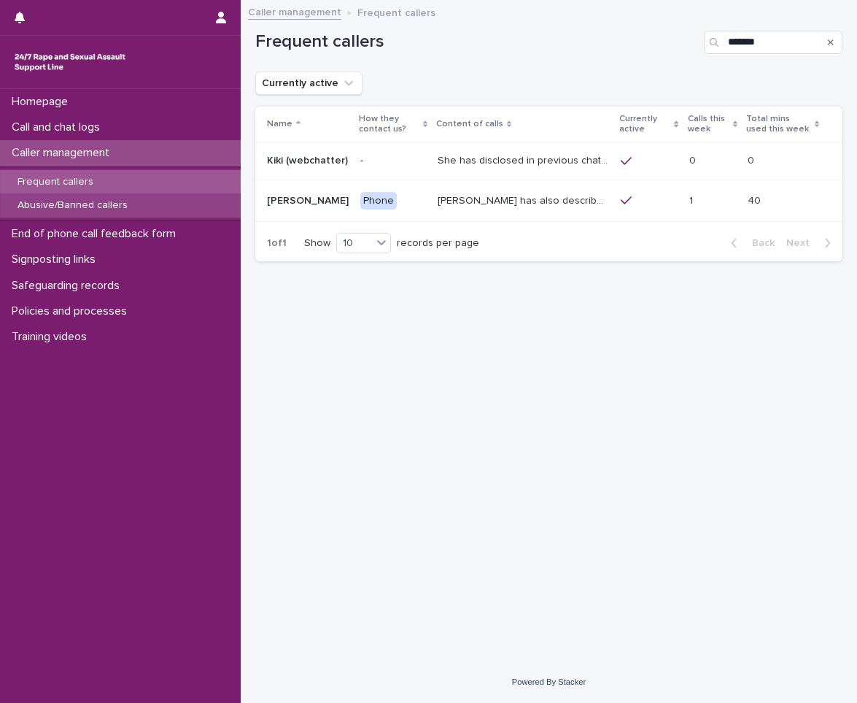
click at [142, 201] on div "Abusive/Banned callers" at bounding box center [120, 205] width 241 height 24
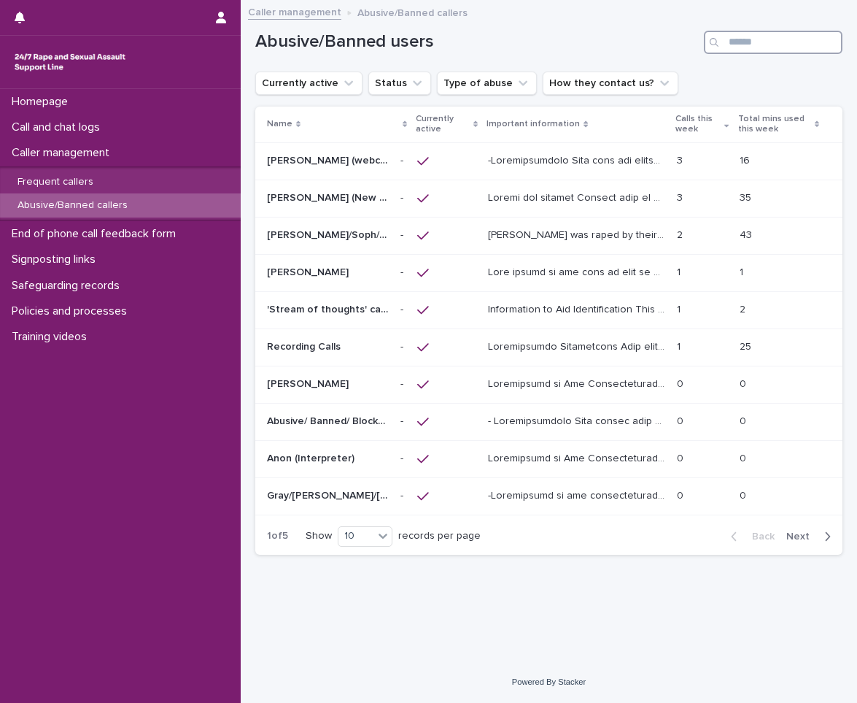
click at [737, 50] on input "Search" at bounding box center [773, 42] width 139 height 23
click at [758, 37] on input "Search" at bounding box center [773, 42] width 139 height 23
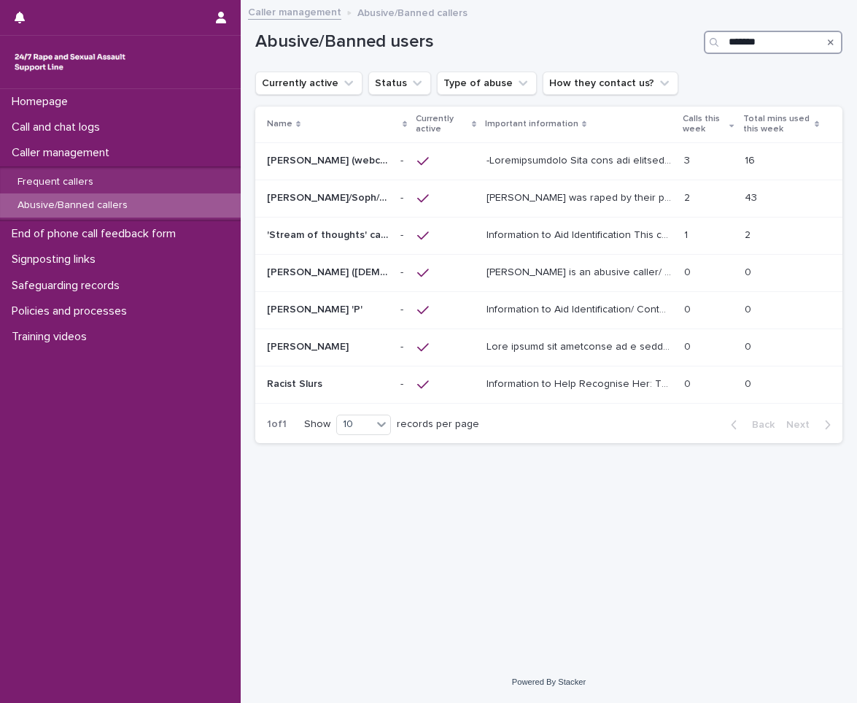
type input "*******"
click at [111, 123] on p "Call and chat logs" at bounding box center [59, 127] width 106 height 14
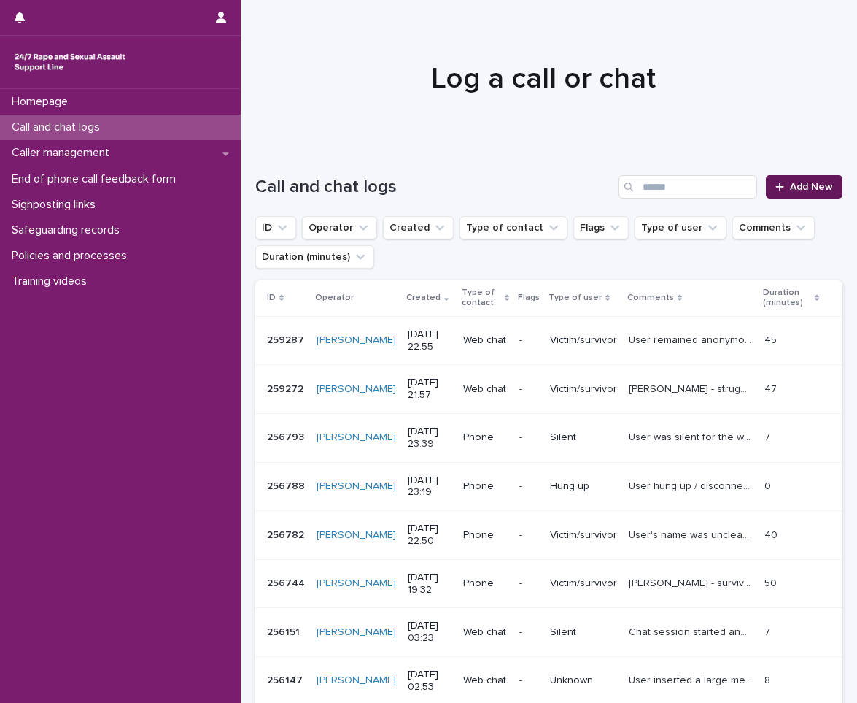
click at [790, 186] on span "Add New" at bounding box center [811, 187] width 43 height 10
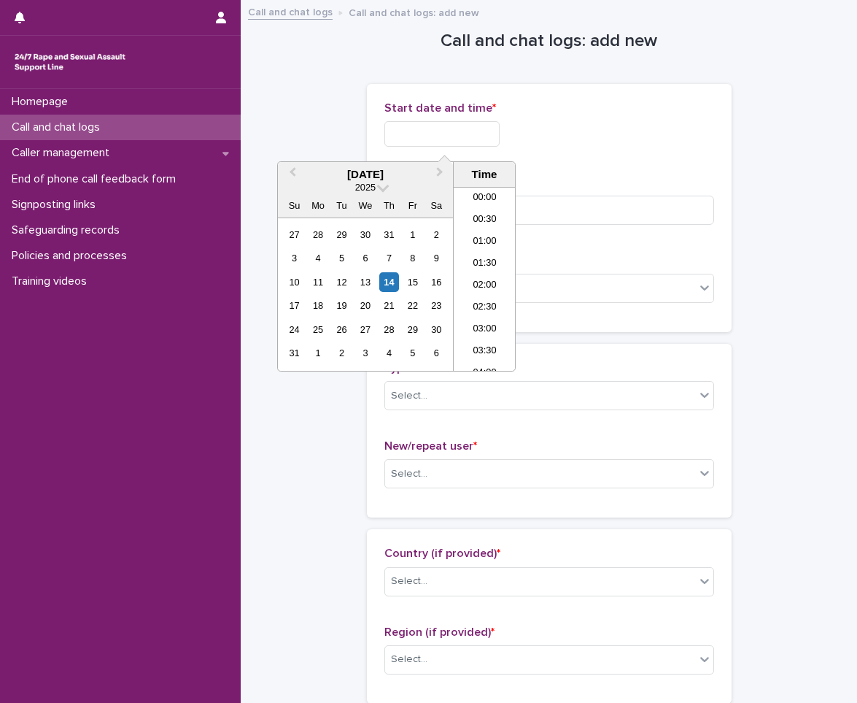
click at [423, 131] on input "text" at bounding box center [442, 134] width 115 height 26
click at [492, 330] on li "23:00" at bounding box center [485, 338] width 62 height 22
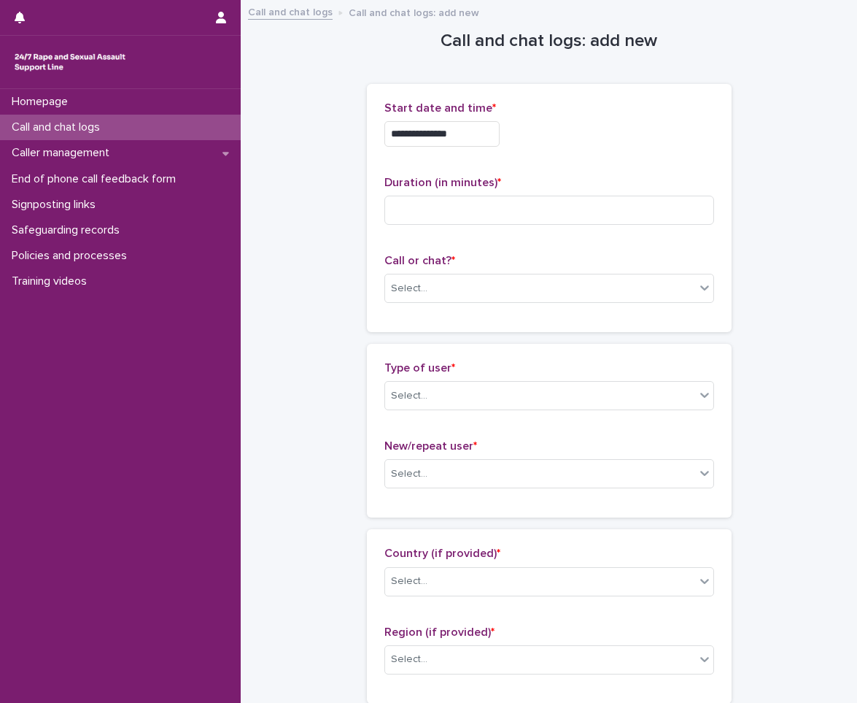
click at [462, 141] on input "**********" at bounding box center [442, 134] width 115 height 26
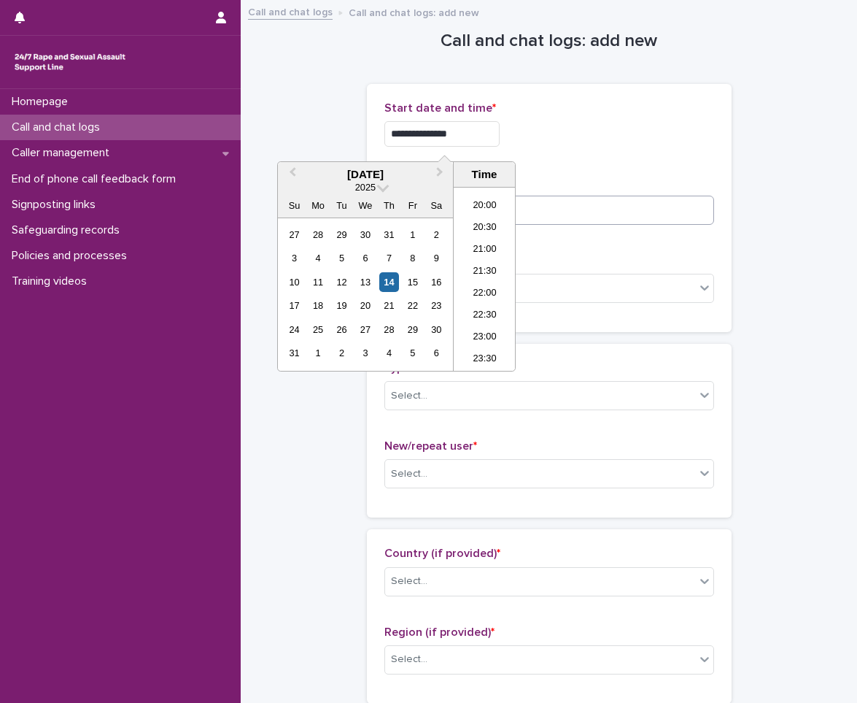
type input "**********"
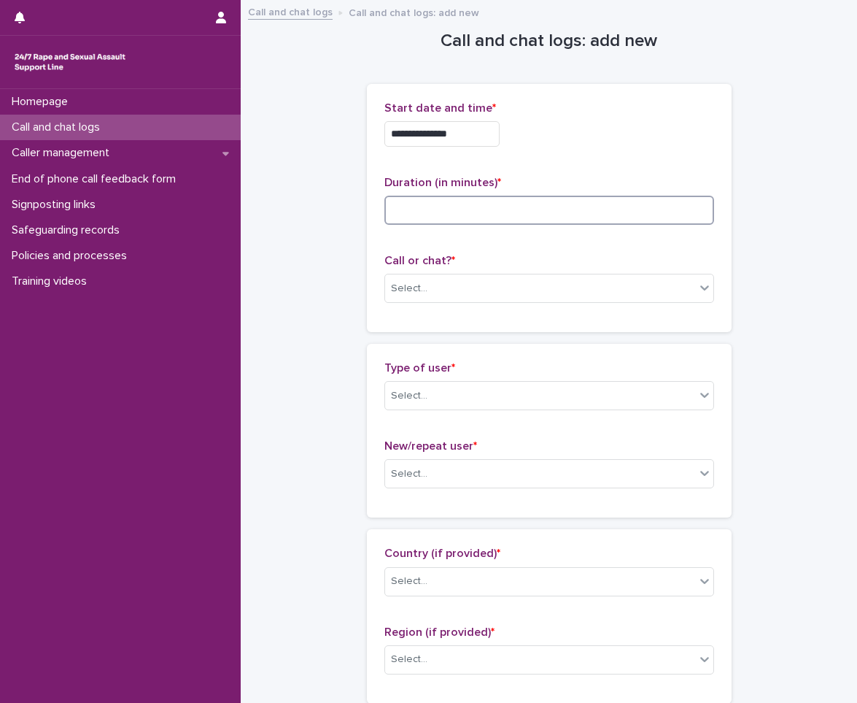
click at [612, 198] on input at bounding box center [550, 210] width 330 height 29
click at [494, 219] on input at bounding box center [550, 210] width 330 height 29
type input "**"
click at [463, 293] on div "Select..." at bounding box center [540, 289] width 310 height 24
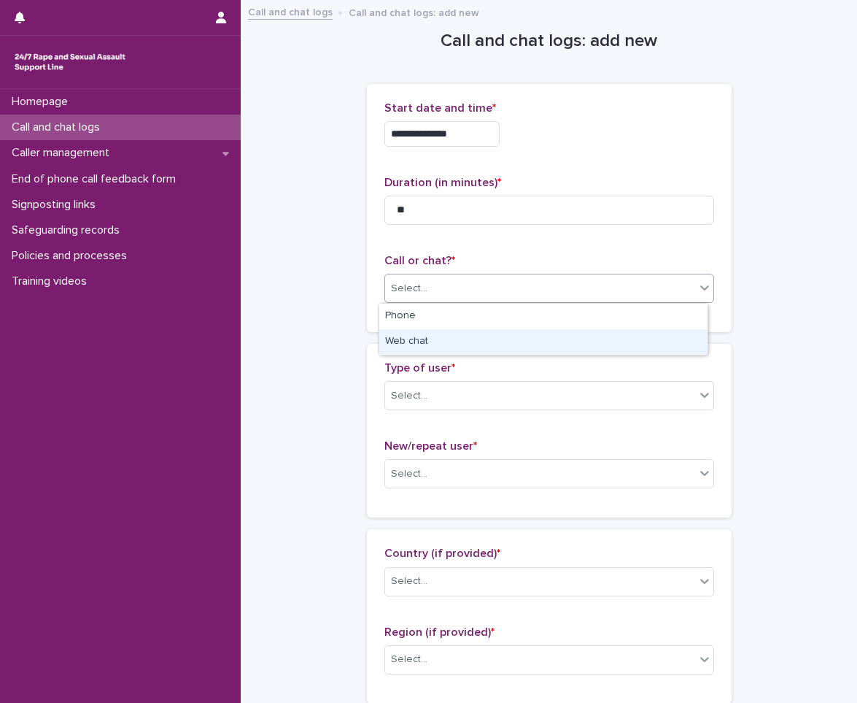
click at [446, 333] on div "Web chat" at bounding box center [543, 342] width 328 height 26
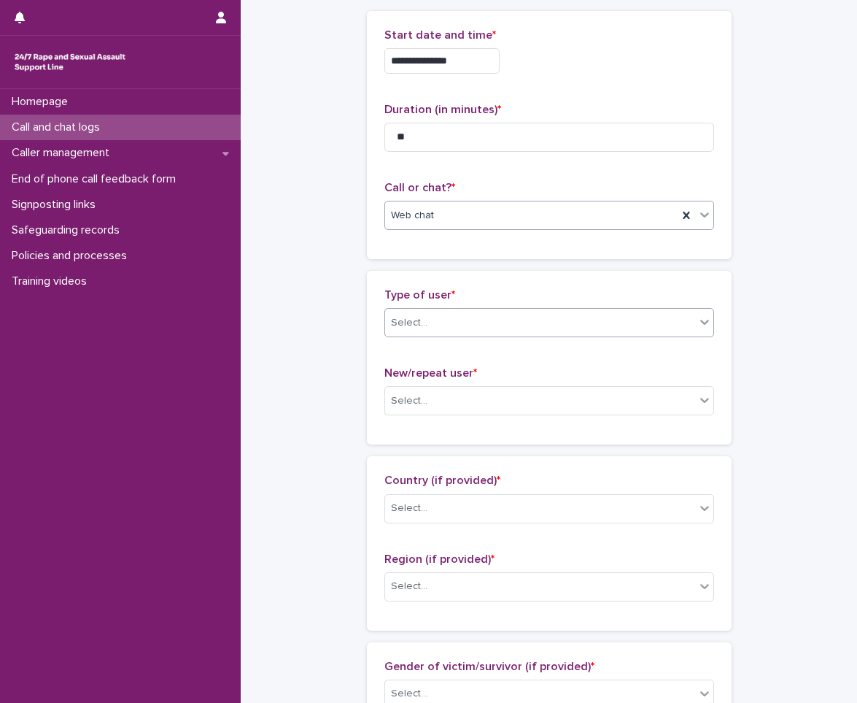
click at [460, 315] on div "Select..." at bounding box center [540, 323] width 310 height 24
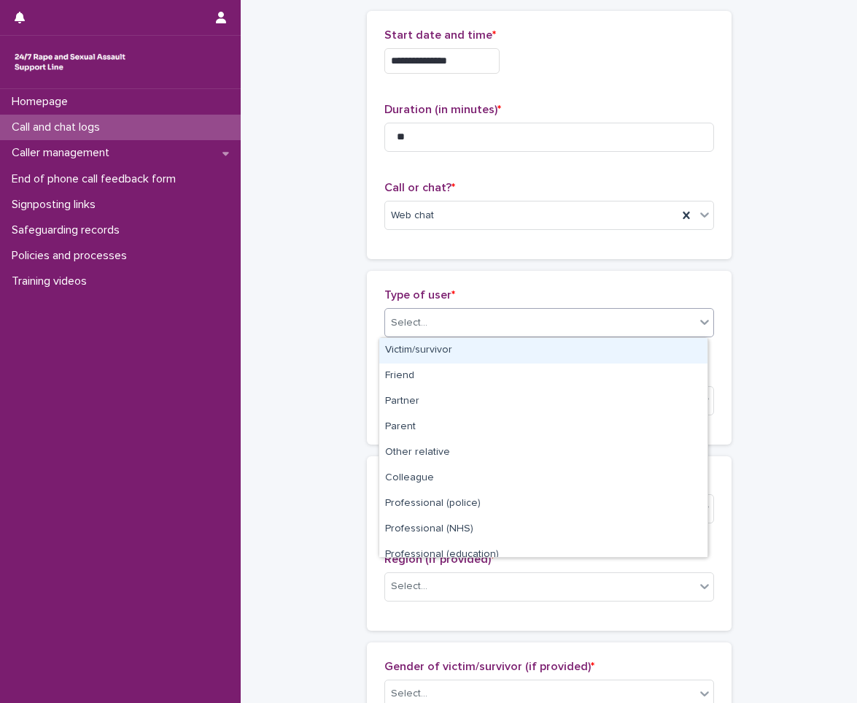
click at [450, 352] on div "Victim/survivor" at bounding box center [543, 351] width 328 height 26
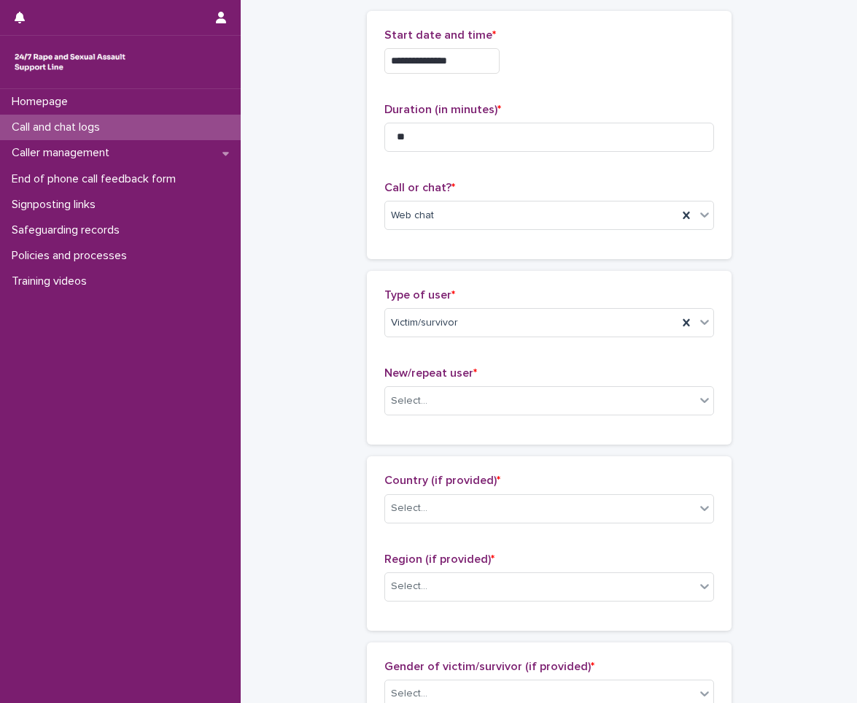
click at [443, 417] on div "New/repeat user * Select..." at bounding box center [550, 396] width 330 height 61
click at [448, 412] on div "Select..." at bounding box center [540, 401] width 310 height 24
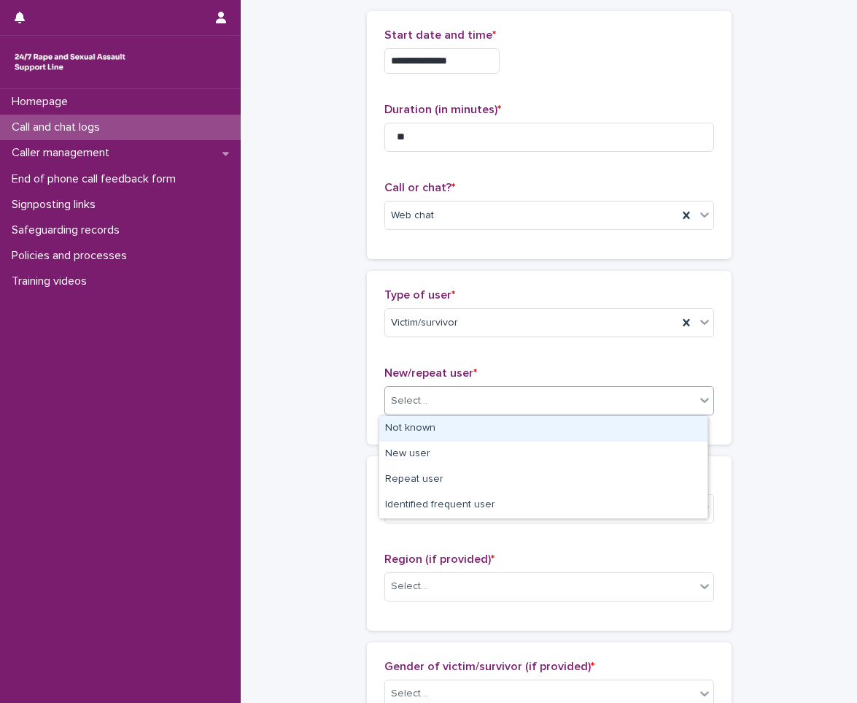
click at [445, 431] on div "Not known" at bounding box center [543, 429] width 328 height 26
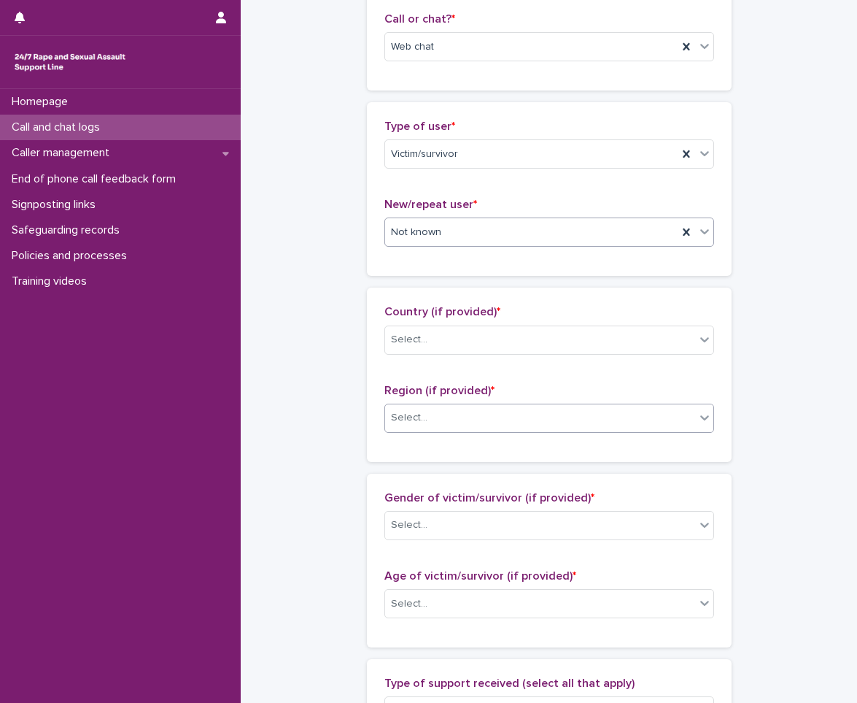
scroll to position [292, 0]
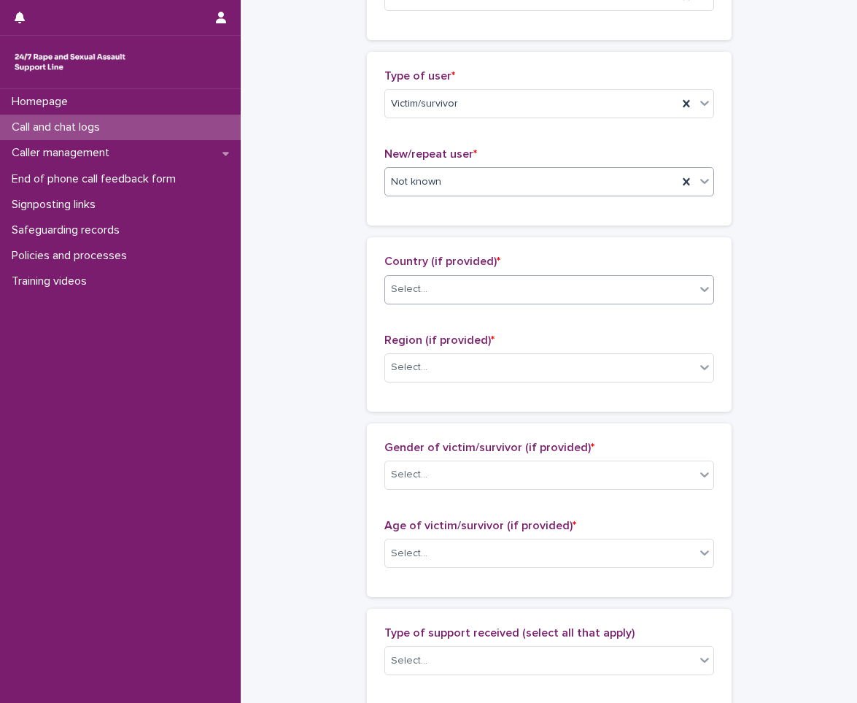
click at [429, 292] on div "Select..." at bounding box center [540, 289] width 310 height 24
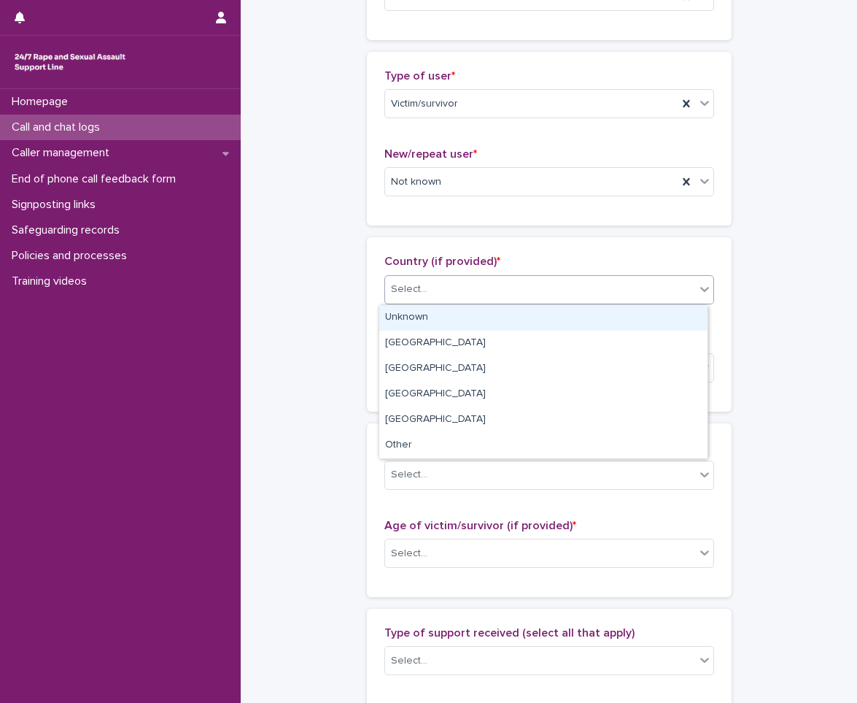
click at [413, 323] on div "Unknown" at bounding box center [543, 318] width 328 height 26
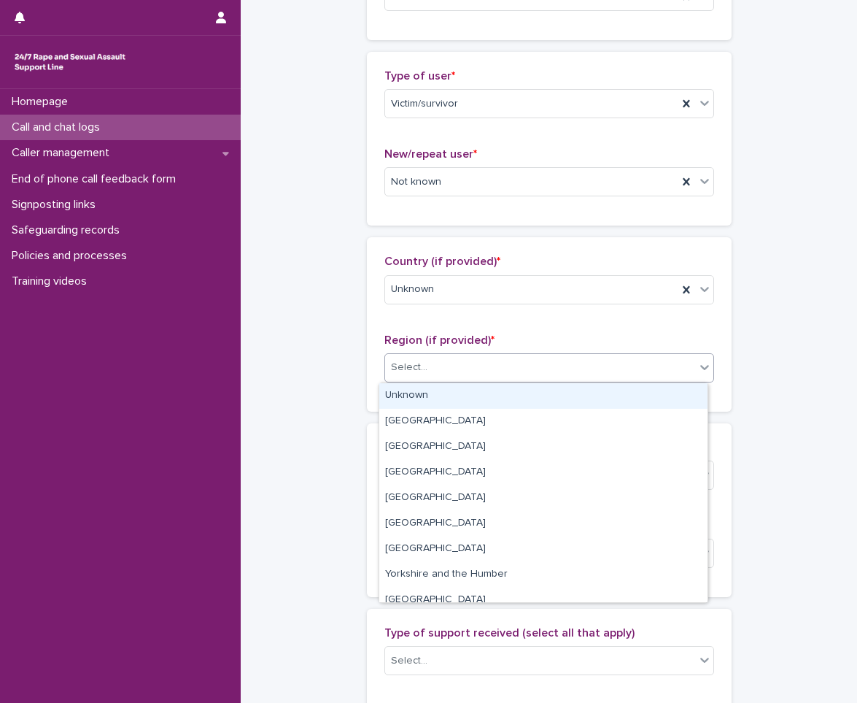
click at [412, 358] on div "Select..." at bounding box center [540, 367] width 310 height 24
click at [415, 397] on div "Unknown" at bounding box center [543, 396] width 328 height 26
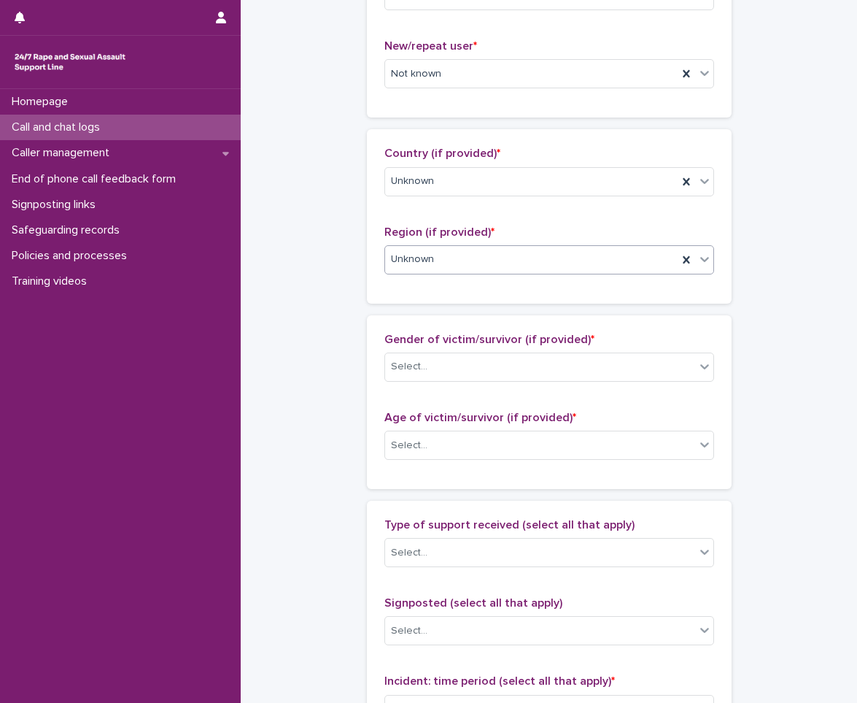
scroll to position [511, 0]
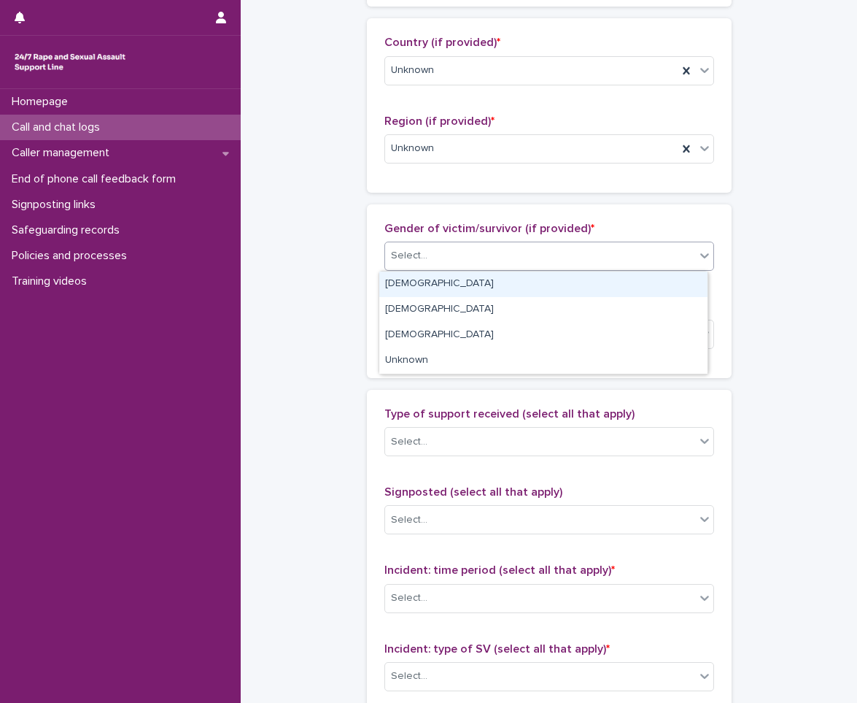
click at [497, 260] on div "Select..." at bounding box center [540, 256] width 310 height 24
click at [442, 282] on div "[DEMOGRAPHIC_DATA]" at bounding box center [543, 284] width 328 height 26
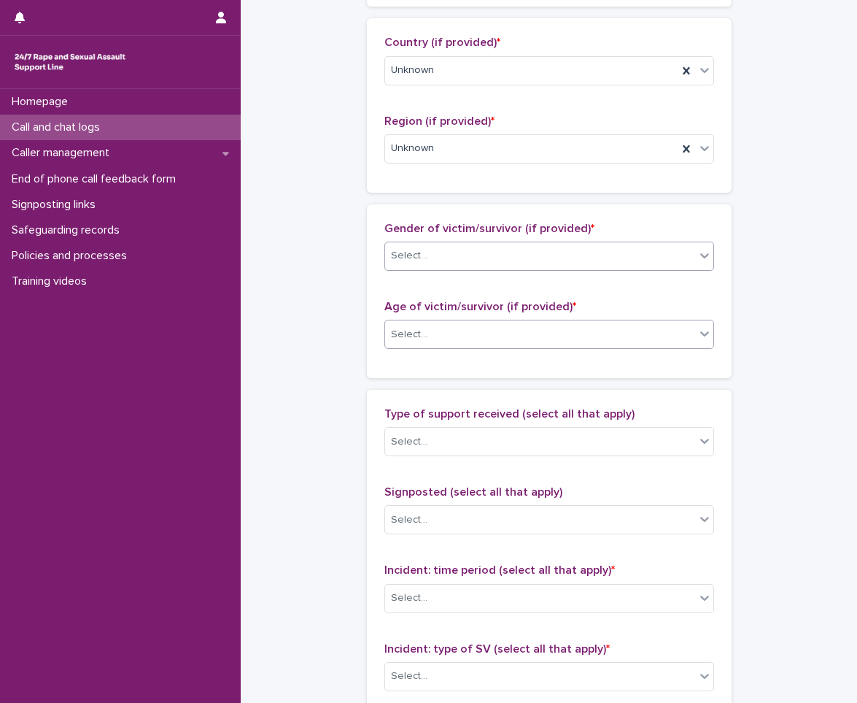
click at [409, 345] on div "Select..." at bounding box center [540, 335] width 310 height 24
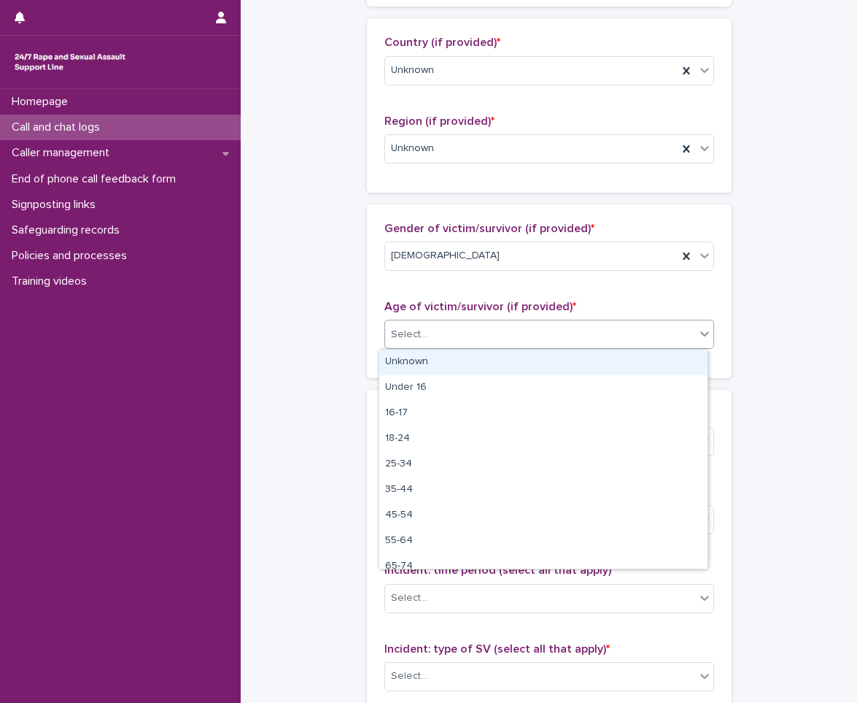
click at [411, 360] on div "Unknown" at bounding box center [543, 363] width 328 height 26
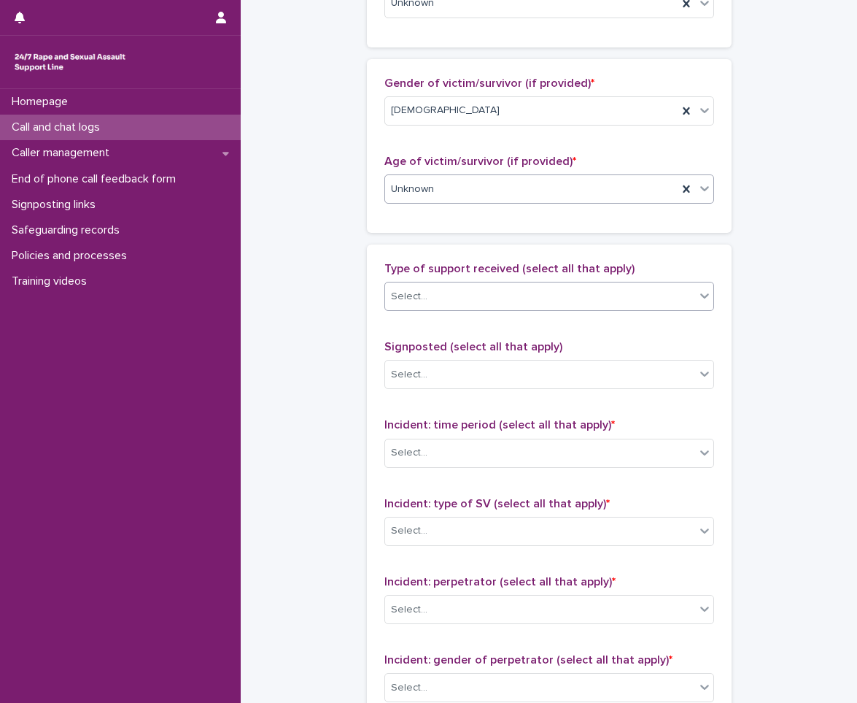
scroll to position [657, 0]
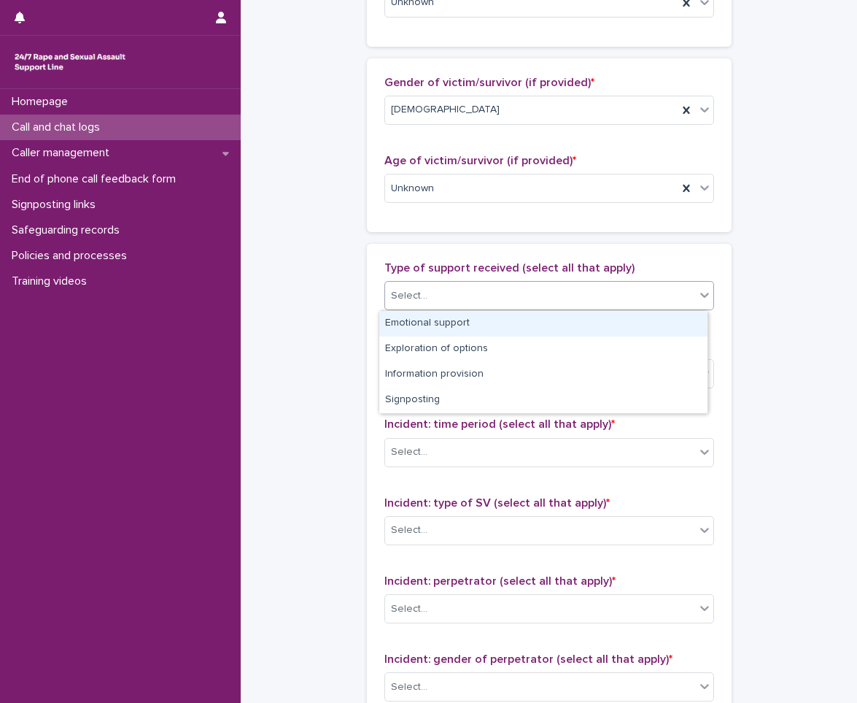
click at [478, 295] on div "Select..." at bounding box center [540, 296] width 310 height 24
click at [436, 332] on div "Emotional support" at bounding box center [543, 324] width 328 height 26
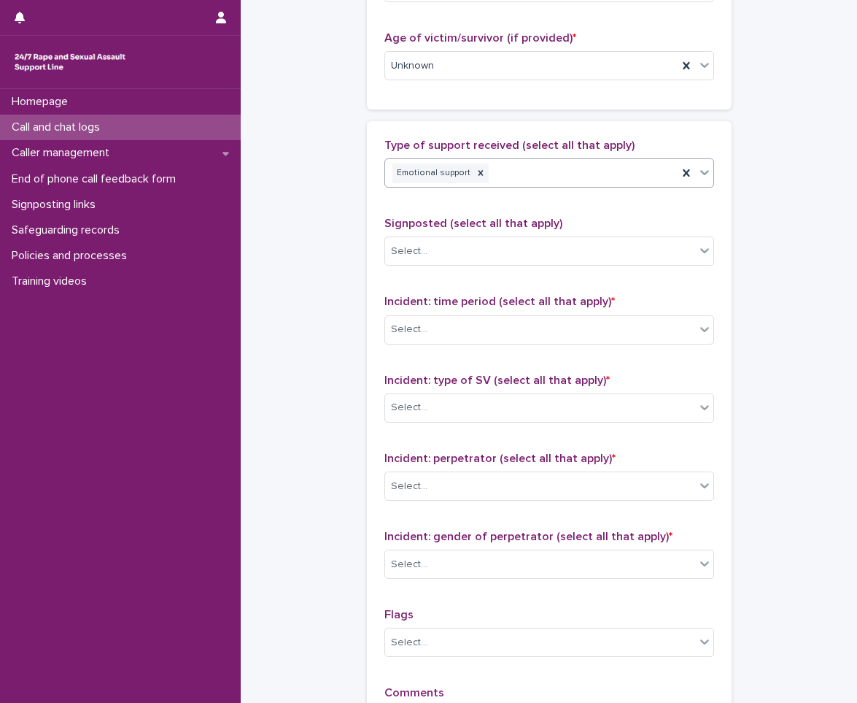
scroll to position [803, 0]
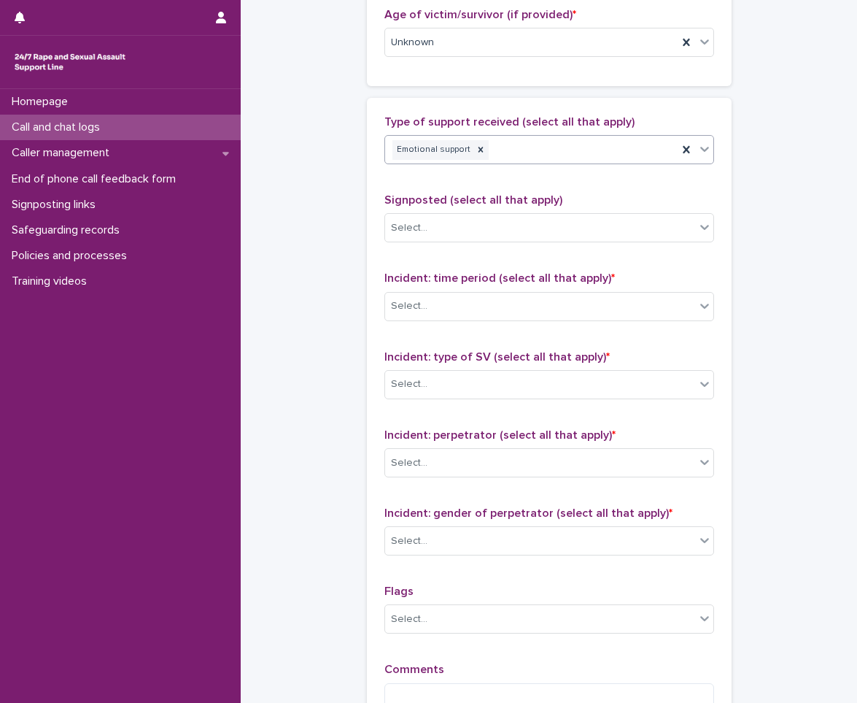
click at [501, 164] on body "**********" at bounding box center [428, 351] width 857 height 703
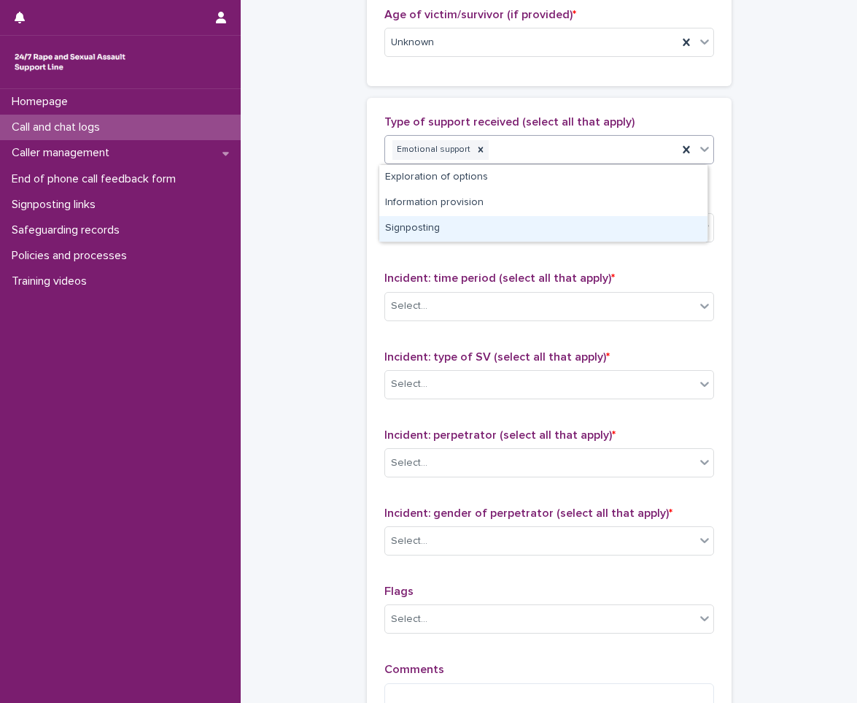
click at [464, 224] on div "Signposting" at bounding box center [543, 229] width 328 height 26
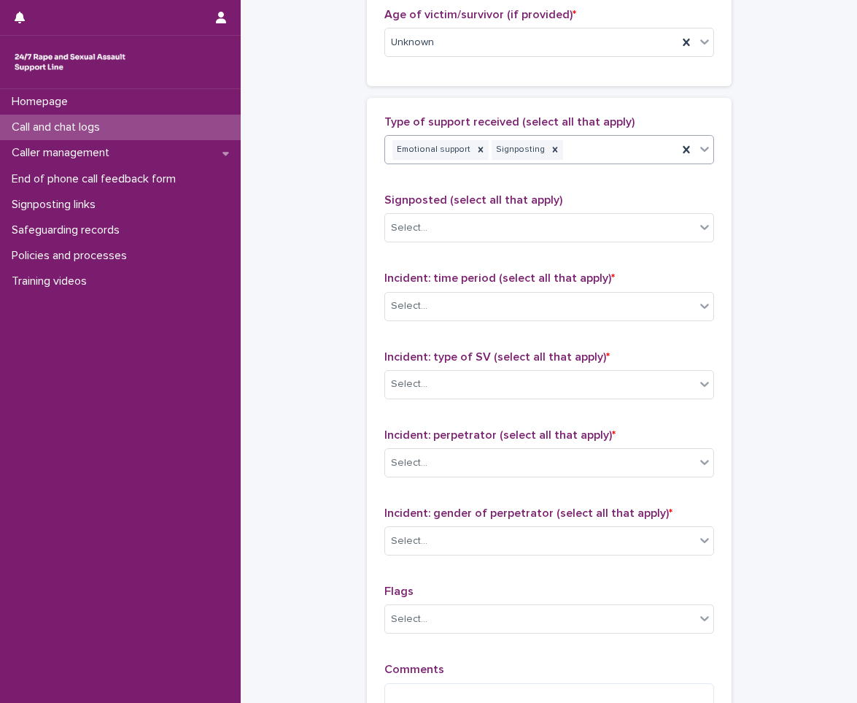
click at [464, 224] on div "Select..." at bounding box center [540, 228] width 310 height 24
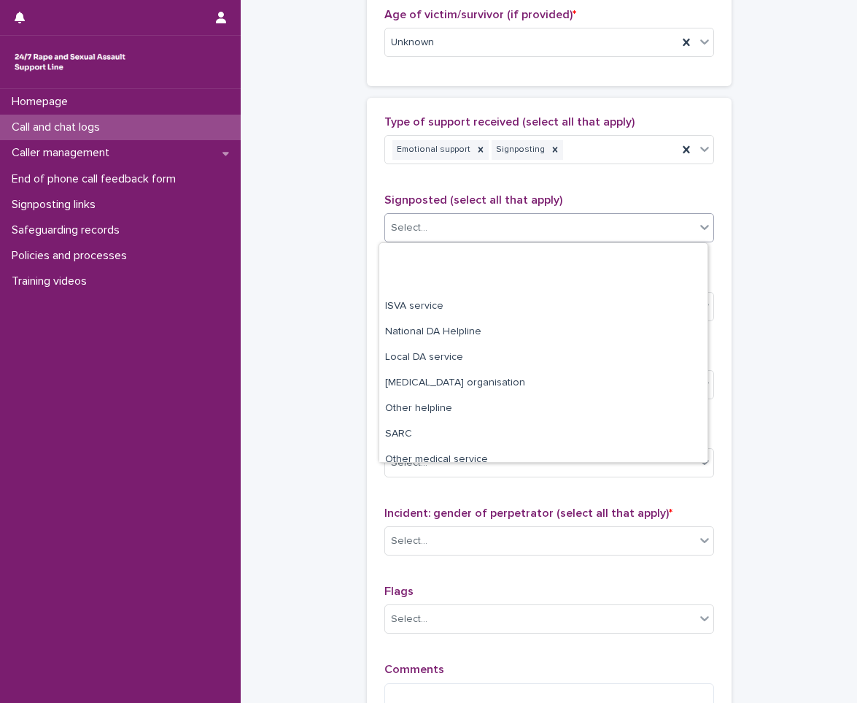
scroll to position [88, 0]
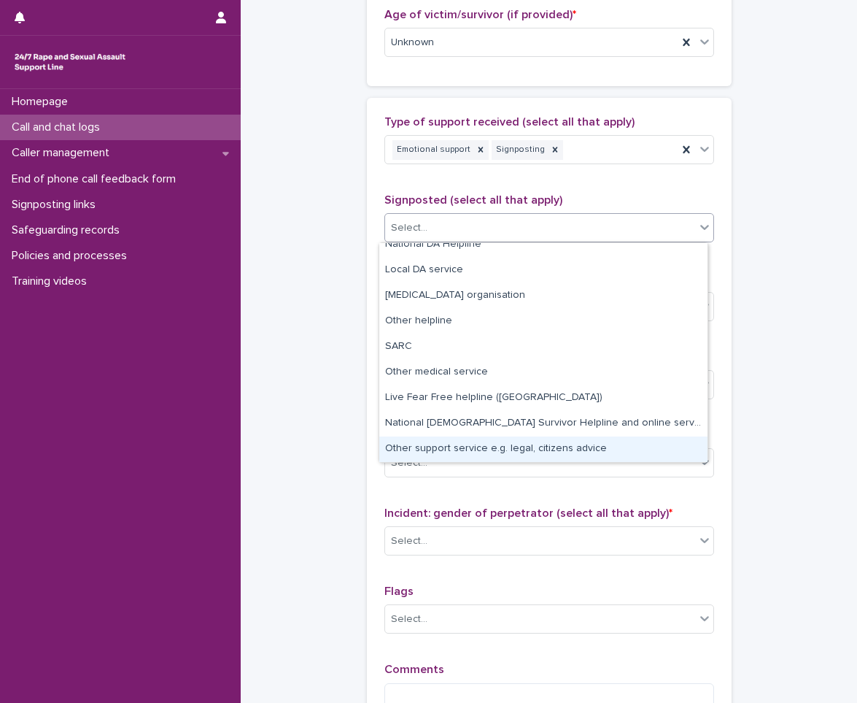
click at [498, 449] on div "Other support service e.g. legal, citizens advice" at bounding box center [543, 449] width 328 height 26
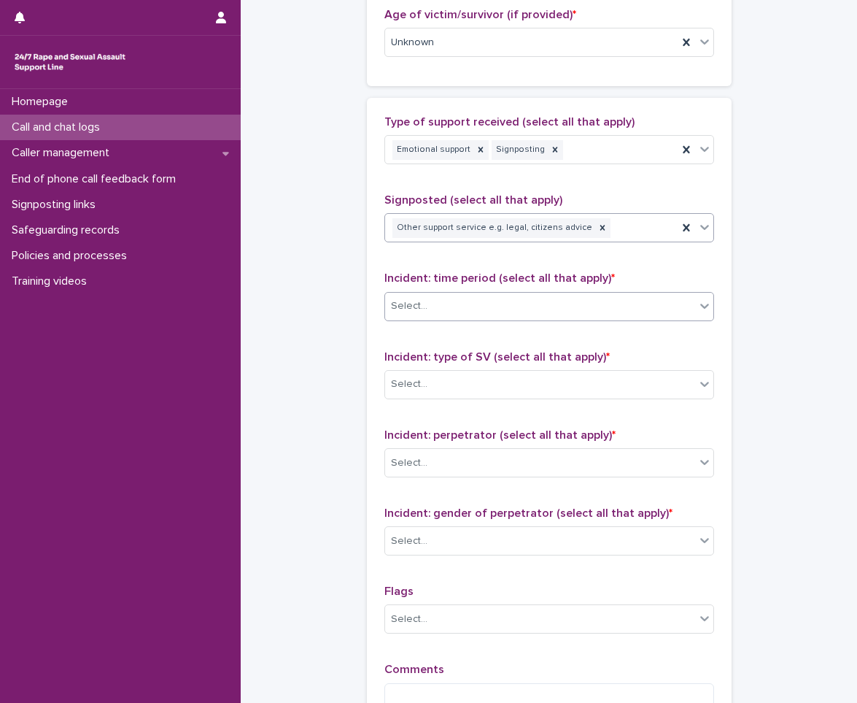
click at [503, 306] on div "Select..." at bounding box center [540, 306] width 310 height 24
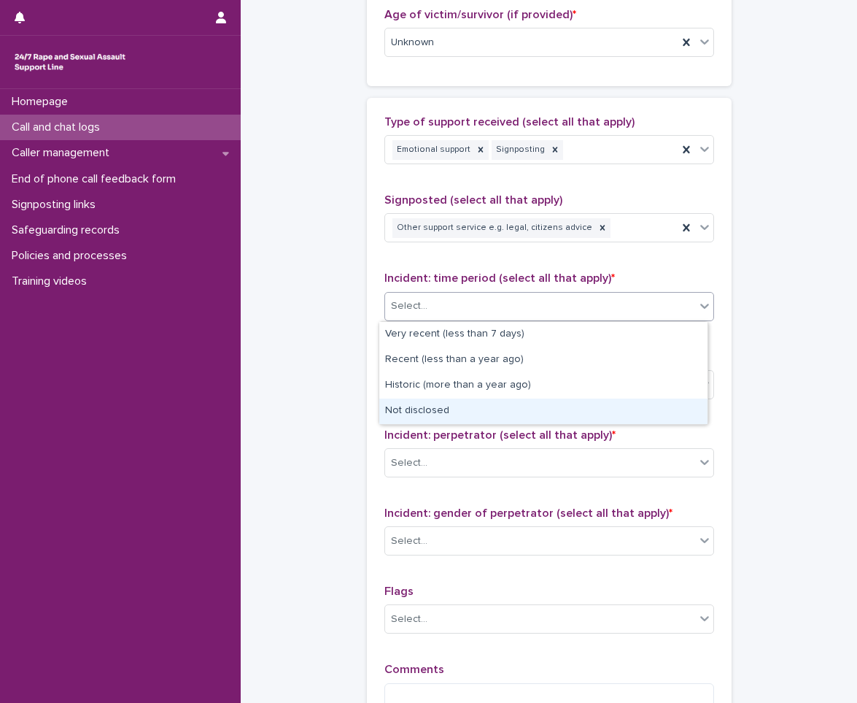
click at [484, 406] on div "Not disclosed" at bounding box center [543, 411] width 328 height 26
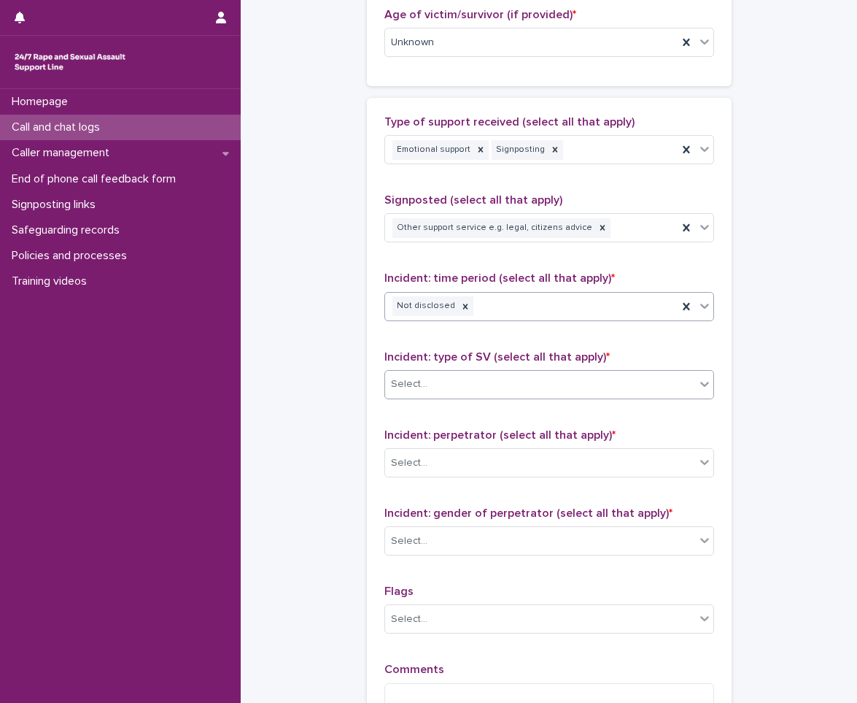
click at [491, 390] on div "Select..." at bounding box center [540, 384] width 310 height 24
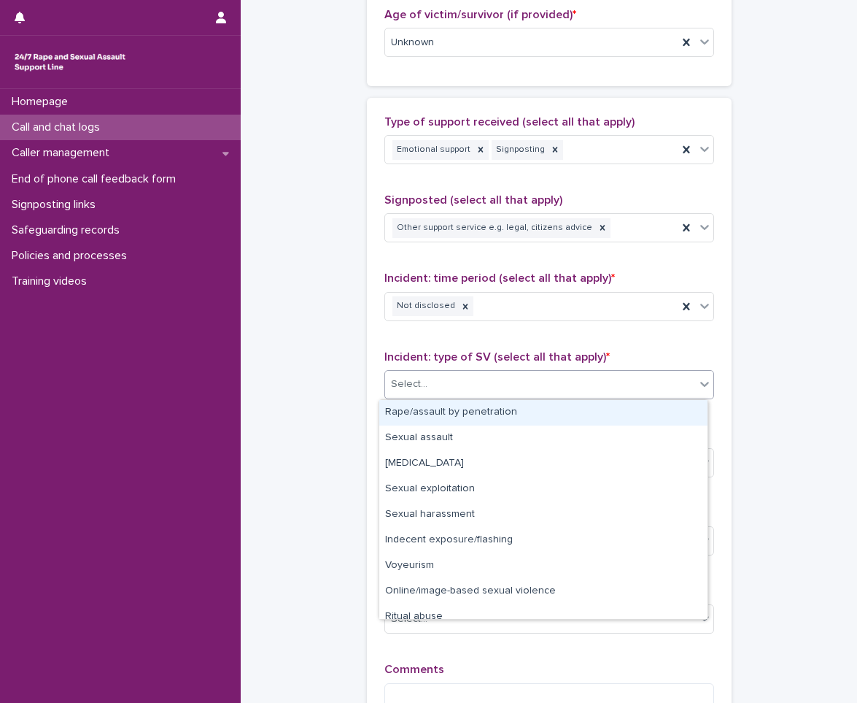
click at [479, 412] on div "Rape/assault by penetration" at bounding box center [543, 413] width 328 height 26
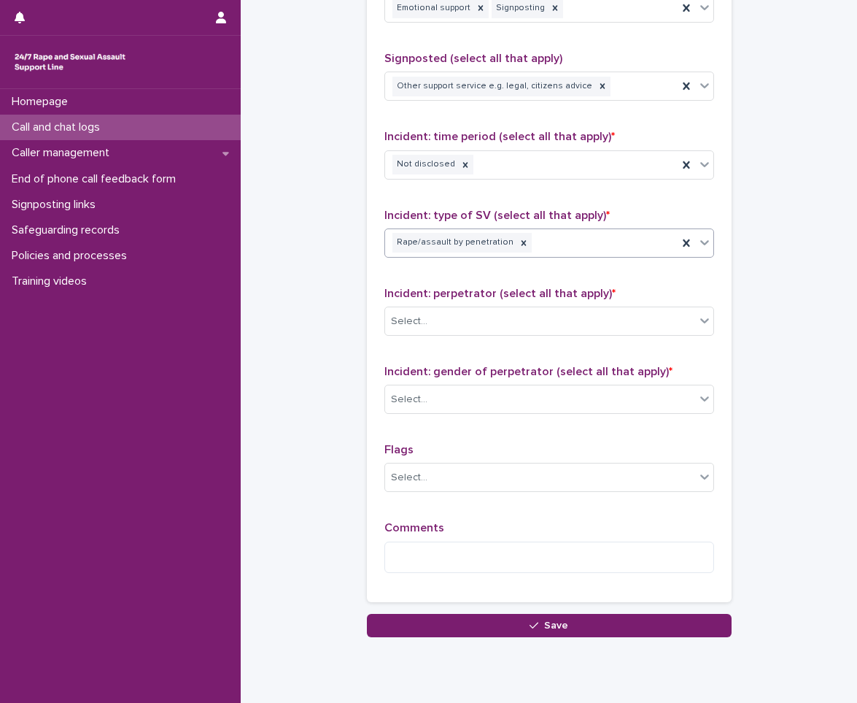
scroll to position [949, 0]
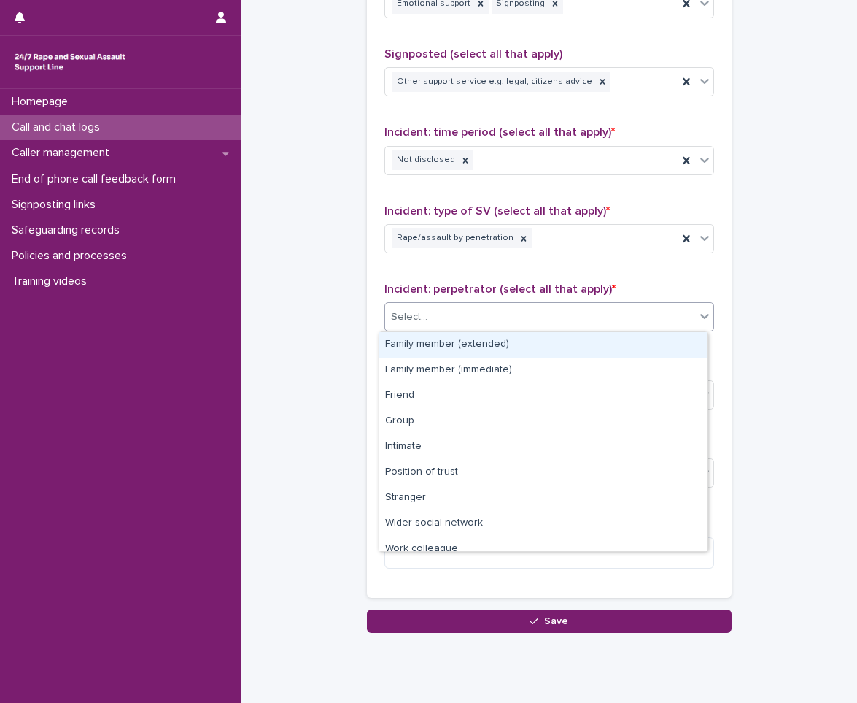
click at [494, 320] on div "Select..." at bounding box center [540, 317] width 310 height 24
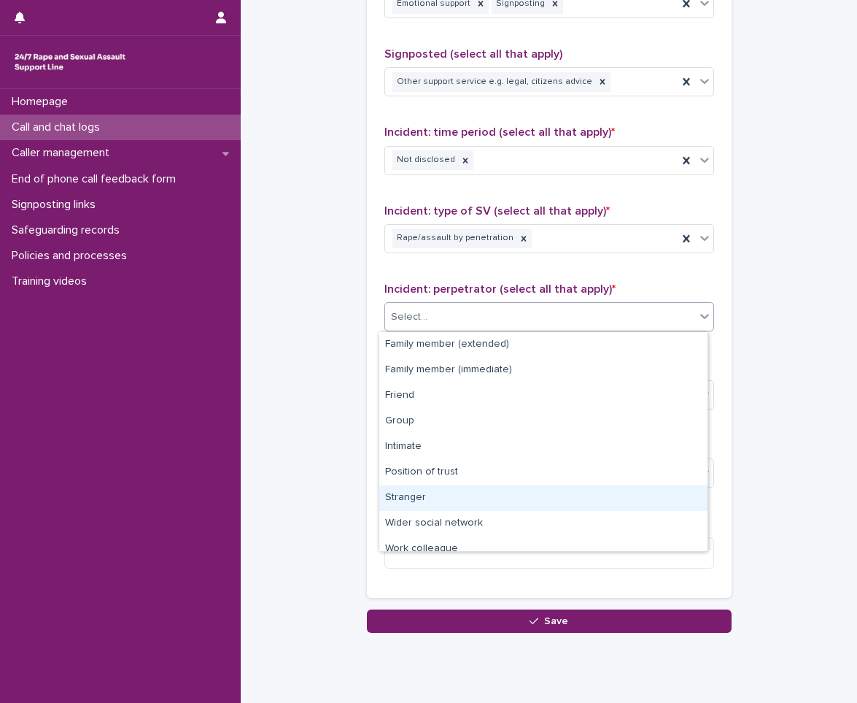
scroll to position [62, 0]
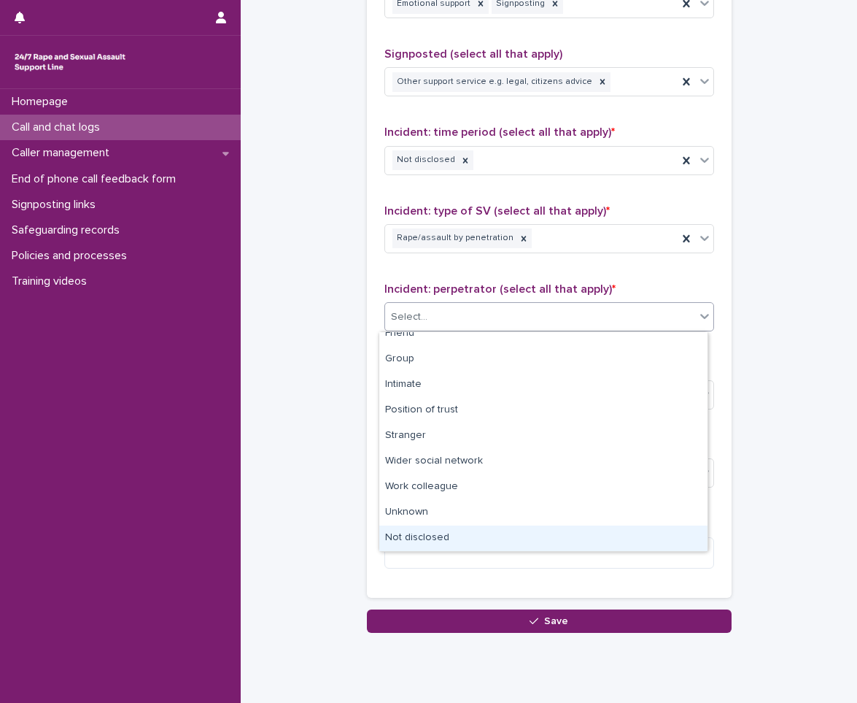
click at [412, 541] on div "Not disclosed" at bounding box center [543, 538] width 328 height 26
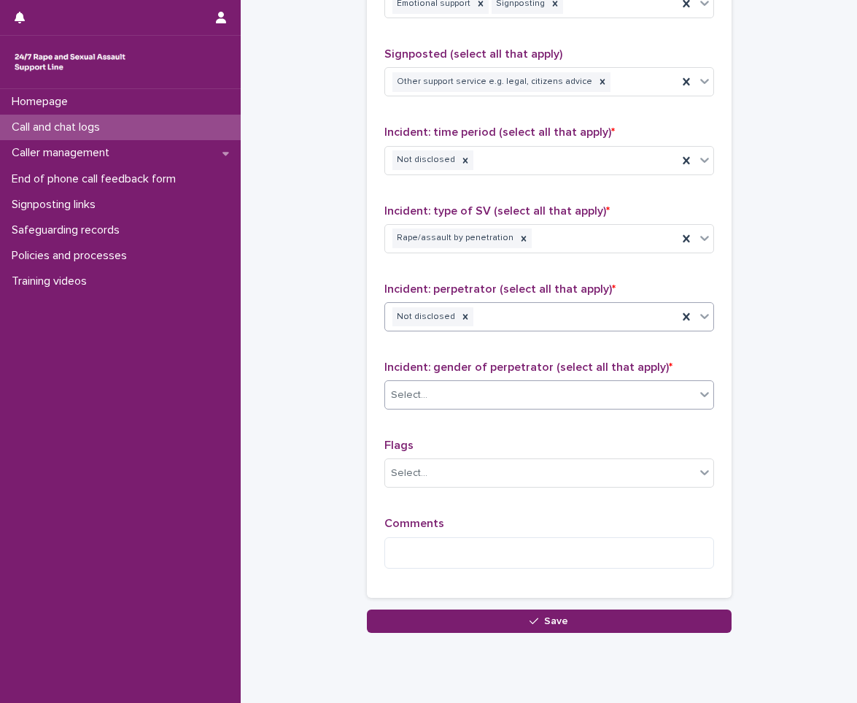
click at [464, 404] on div "Select..." at bounding box center [540, 395] width 310 height 24
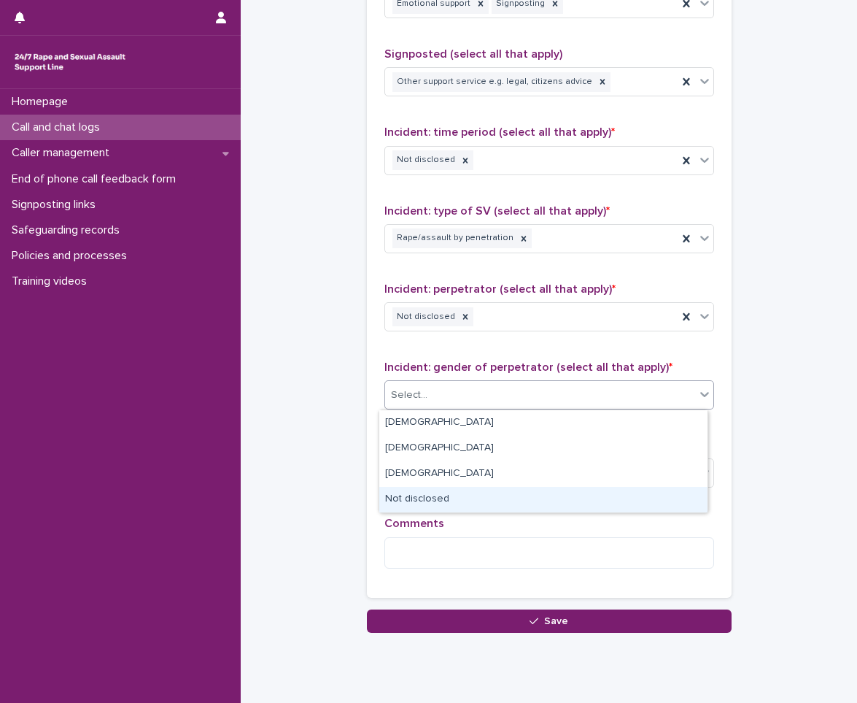
click at [448, 487] on div "Not disclosed" at bounding box center [543, 500] width 328 height 26
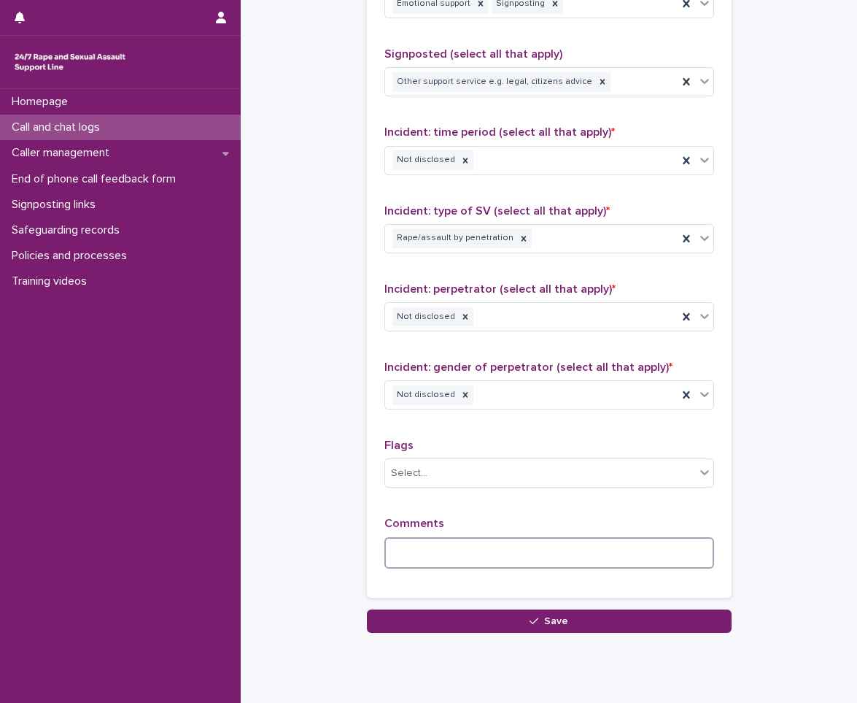
click at [430, 549] on textarea at bounding box center [550, 552] width 330 height 31
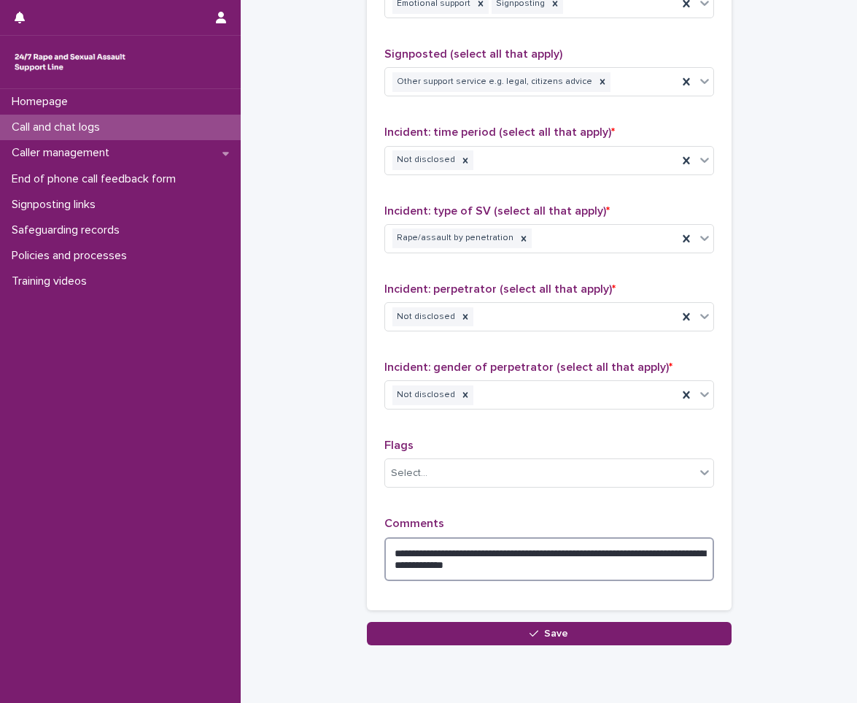
click at [532, 570] on textarea "**********" at bounding box center [550, 559] width 330 height 44
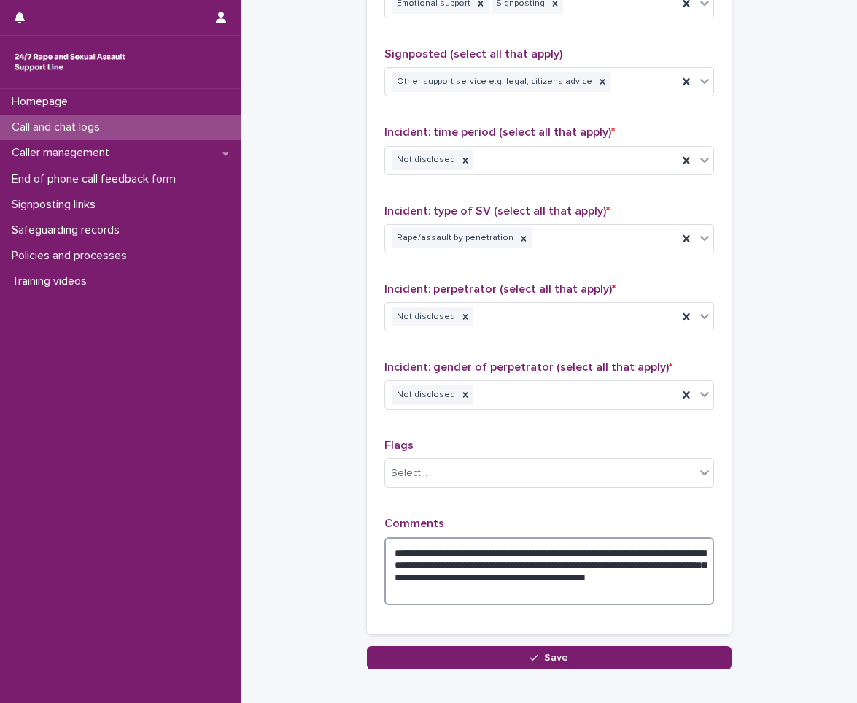
click at [687, 578] on textarea "**********" at bounding box center [550, 571] width 330 height 68
click at [471, 592] on textarea "**********" at bounding box center [550, 571] width 330 height 68
click at [506, 565] on textarea "**********" at bounding box center [550, 571] width 330 height 68
click at [644, 582] on textarea "**********" at bounding box center [550, 571] width 330 height 68
click at [588, 590] on textarea "**********" at bounding box center [550, 571] width 330 height 68
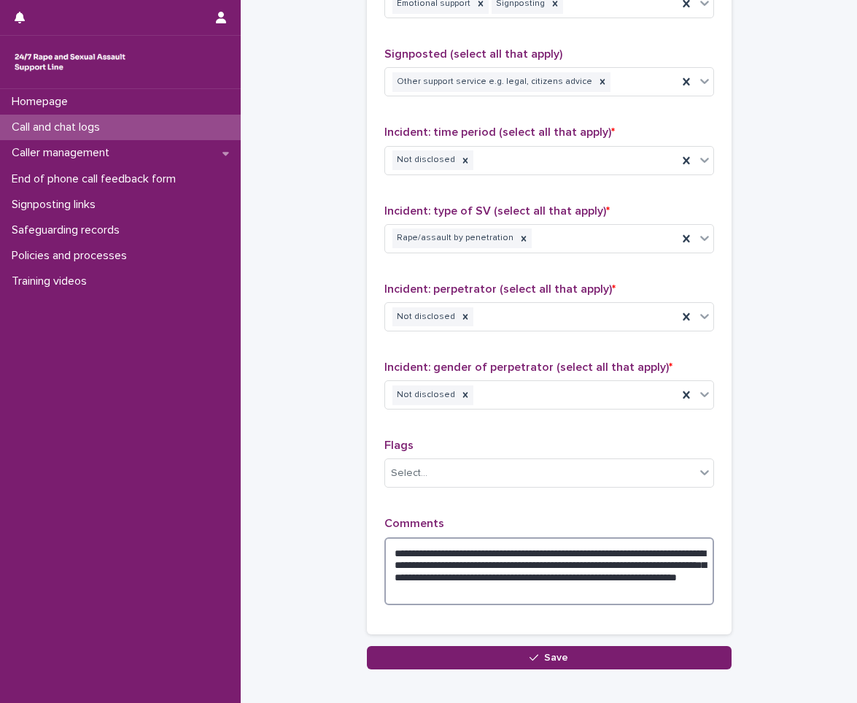
click at [598, 587] on textarea "**********" at bounding box center [550, 571] width 330 height 68
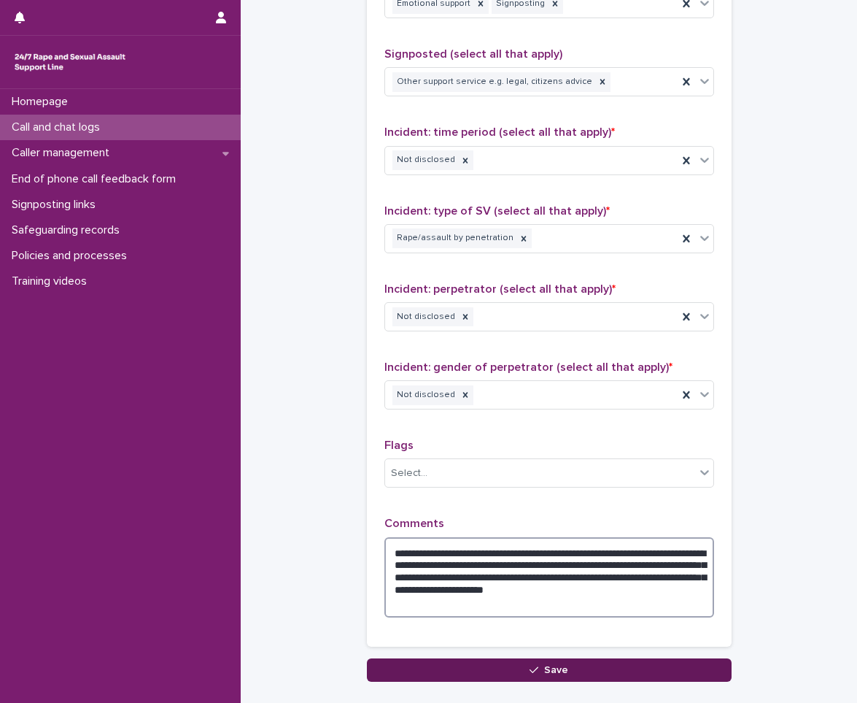
type textarea "**********"
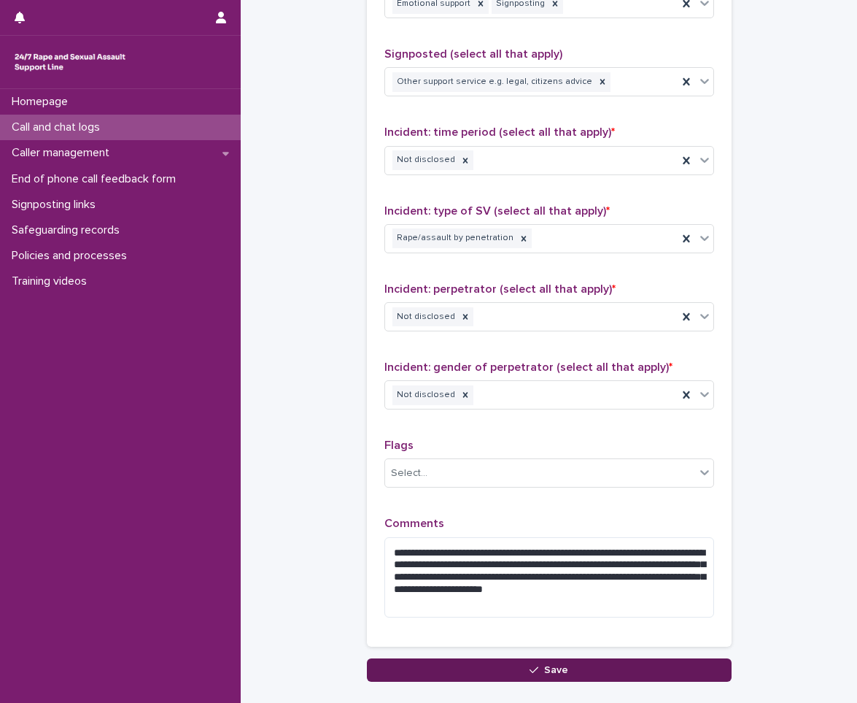
click at [495, 663] on button "Save" at bounding box center [549, 669] width 365 height 23
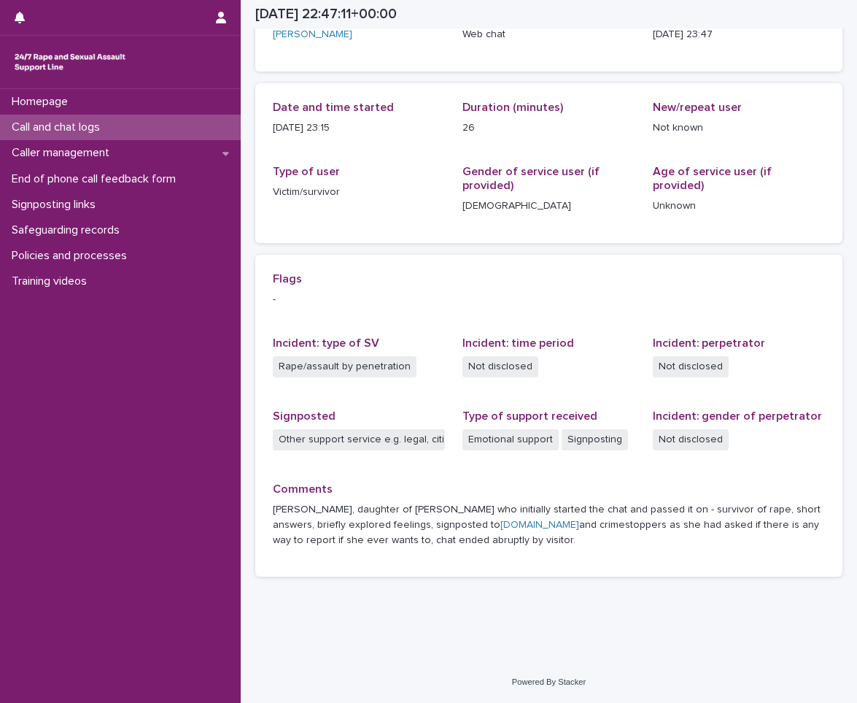
scroll to position [117, 0]
click at [123, 128] on div "Call and chat logs" at bounding box center [120, 128] width 241 height 26
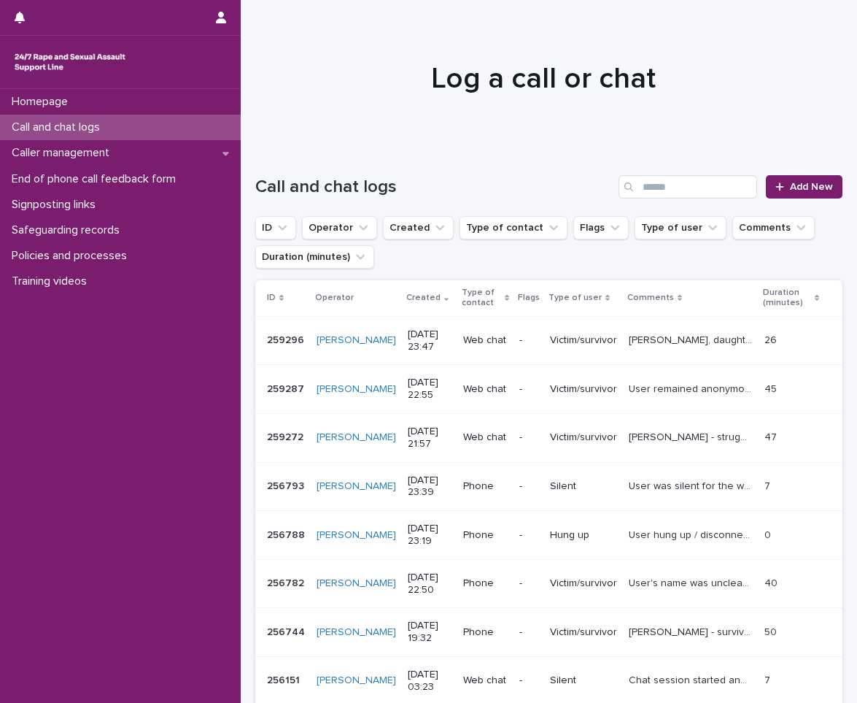
click at [667, 586] on p "User's name was unclear due to poor line ([PERSON_NAME]?) - survivor of rape an…" at bounding box center [692, 581] width 127 height 15
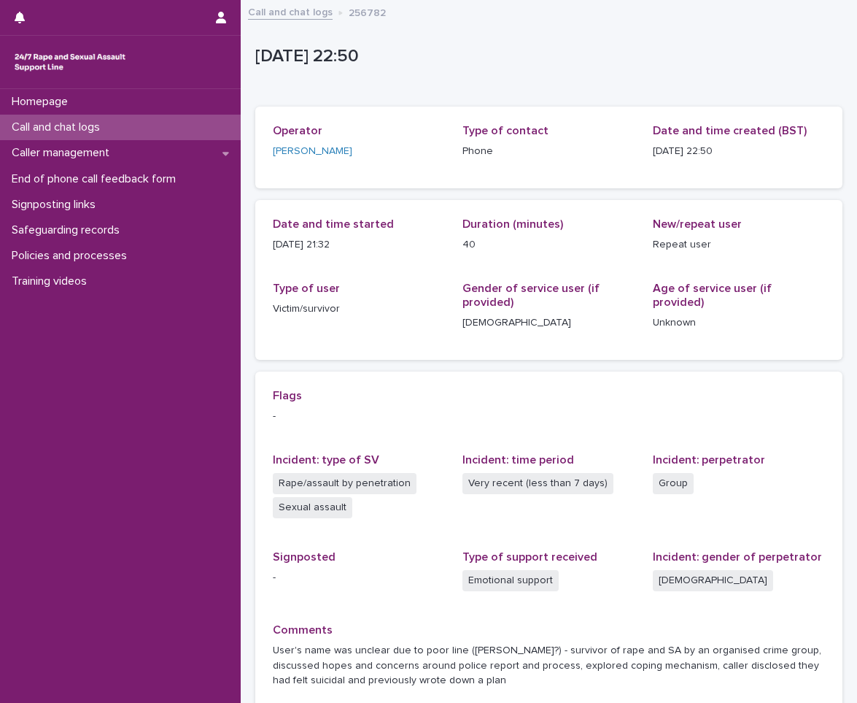
click at [161, 121] on div "Call and chat logs" at bounding box center [120, 128] width 241 height 26
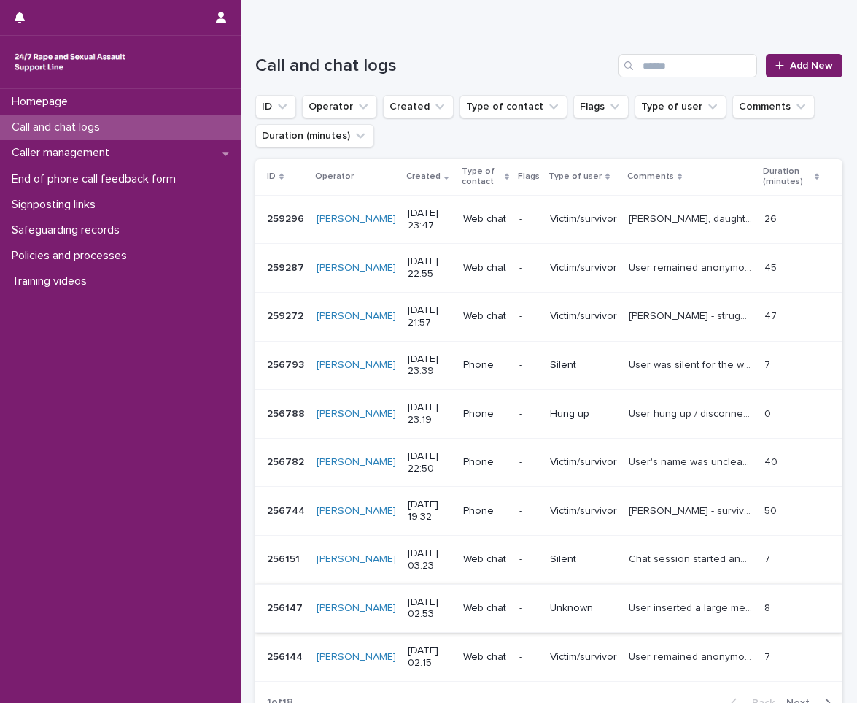
scroll to position [146, 0]
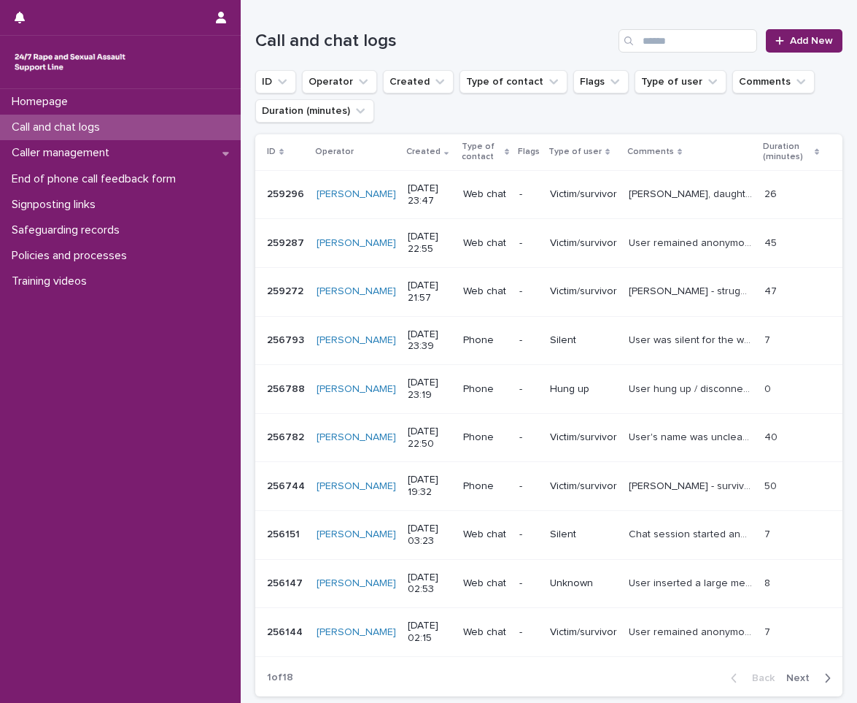
click at [795, 676] on span "Next" at bounding box center [803, 678] width 32 height 10
